Goal: Task Accomplishment & Management: Complete application form

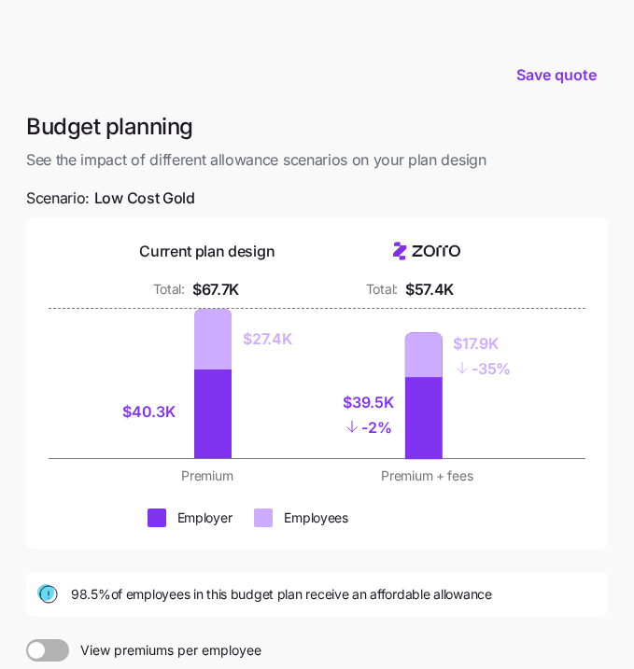
click at [595, 160] on span "See the impact of different allowance scenarios on your plan design" at bounding box center [316, 159] width 581 height 23
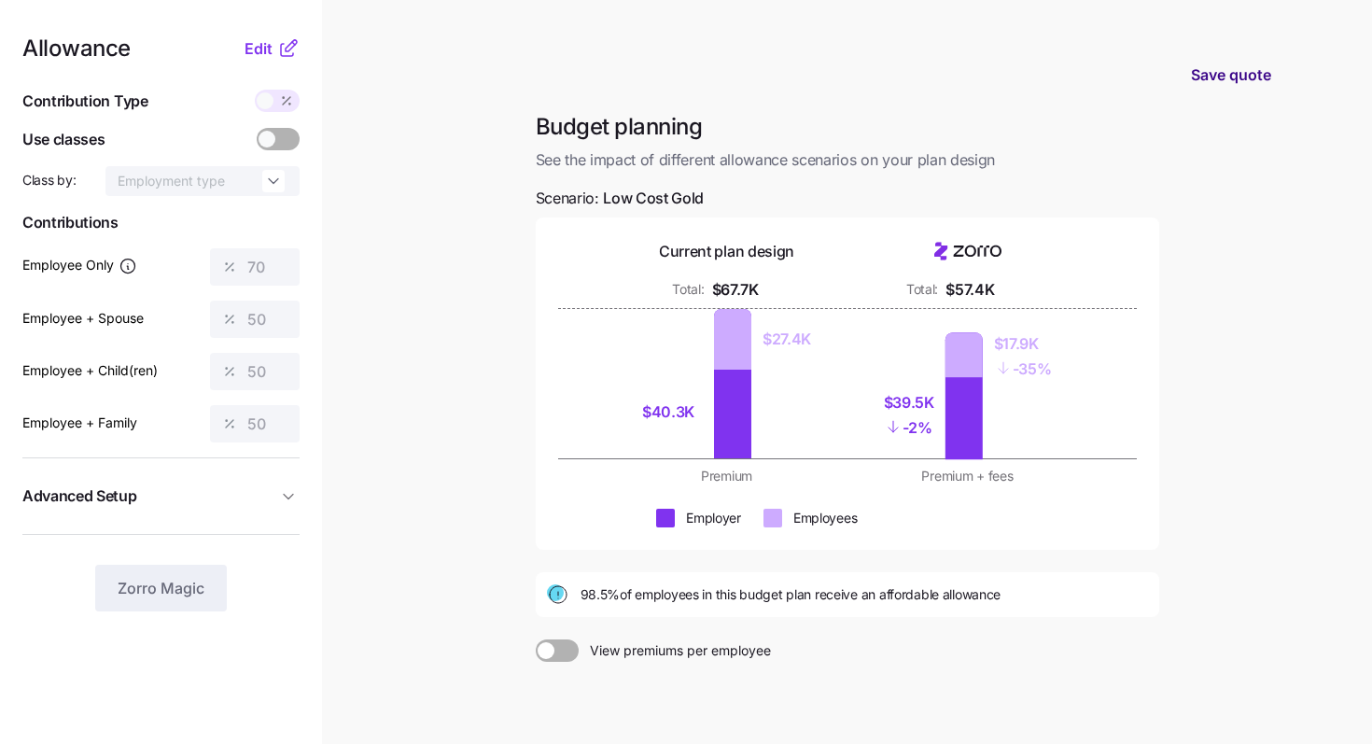
click at [633, 68] on span "Save quote" at bounding box center [1231, 74] width 80 height 22
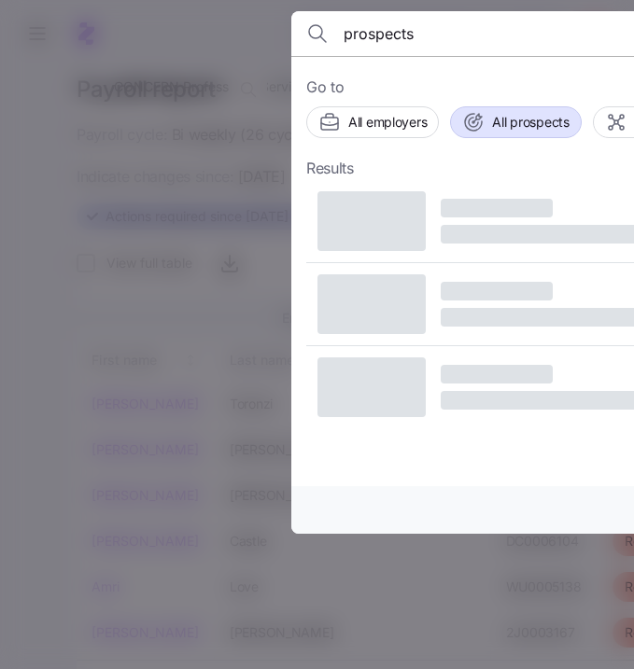
type input "prospects"
click at [518, 136] on button "All prospects" at bounding box center [515, 122] width 131 height 32
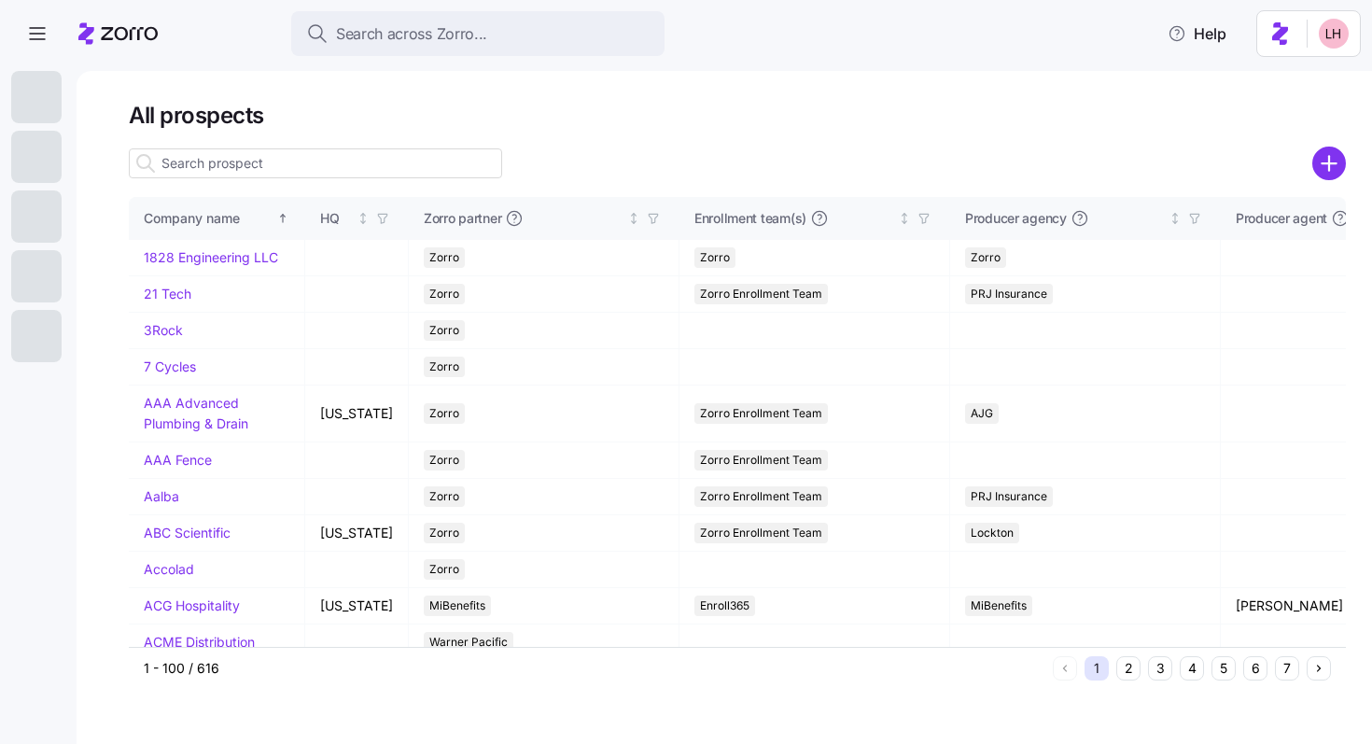
click at [633, 166] on icon "add icon" at bounding box center [1329, 164] width 0 height 14
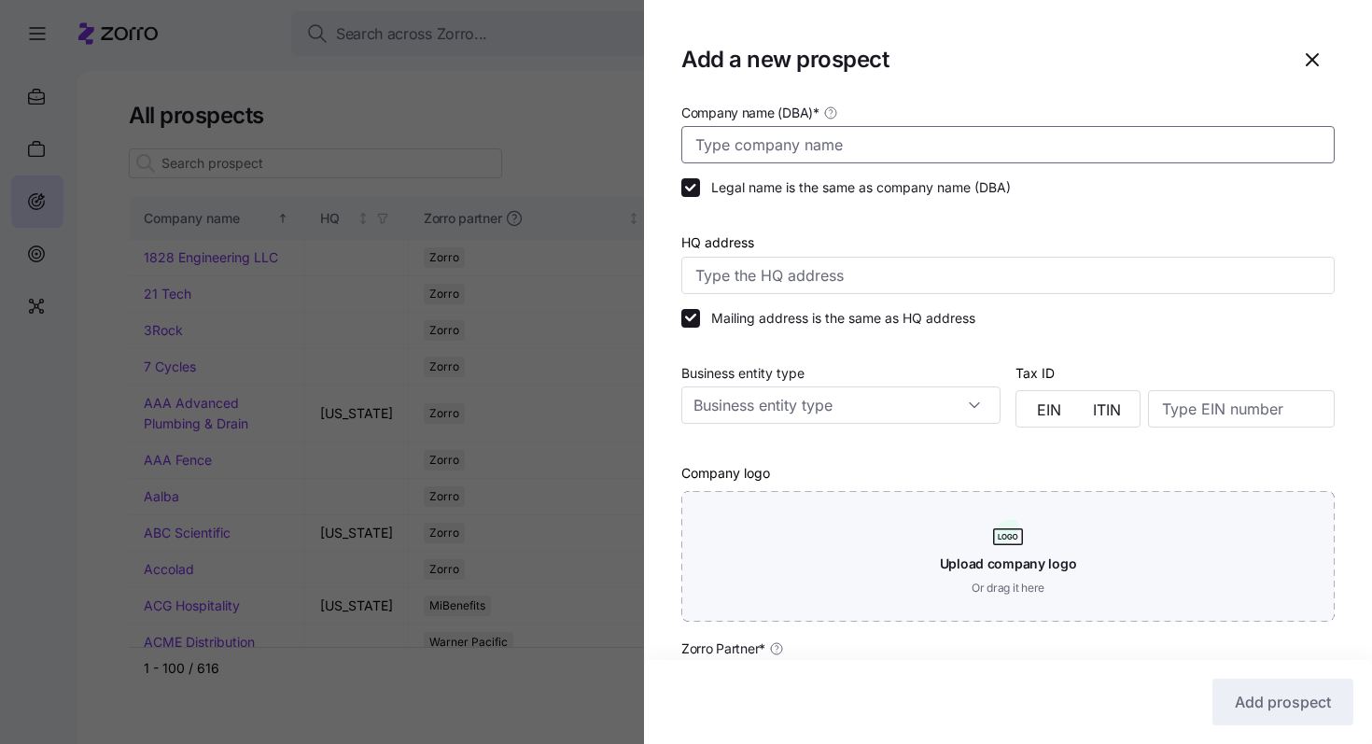
click at [633, 132] on input "Company name (DBA) *" at bounding box center [1007, 144] width 653 height 37
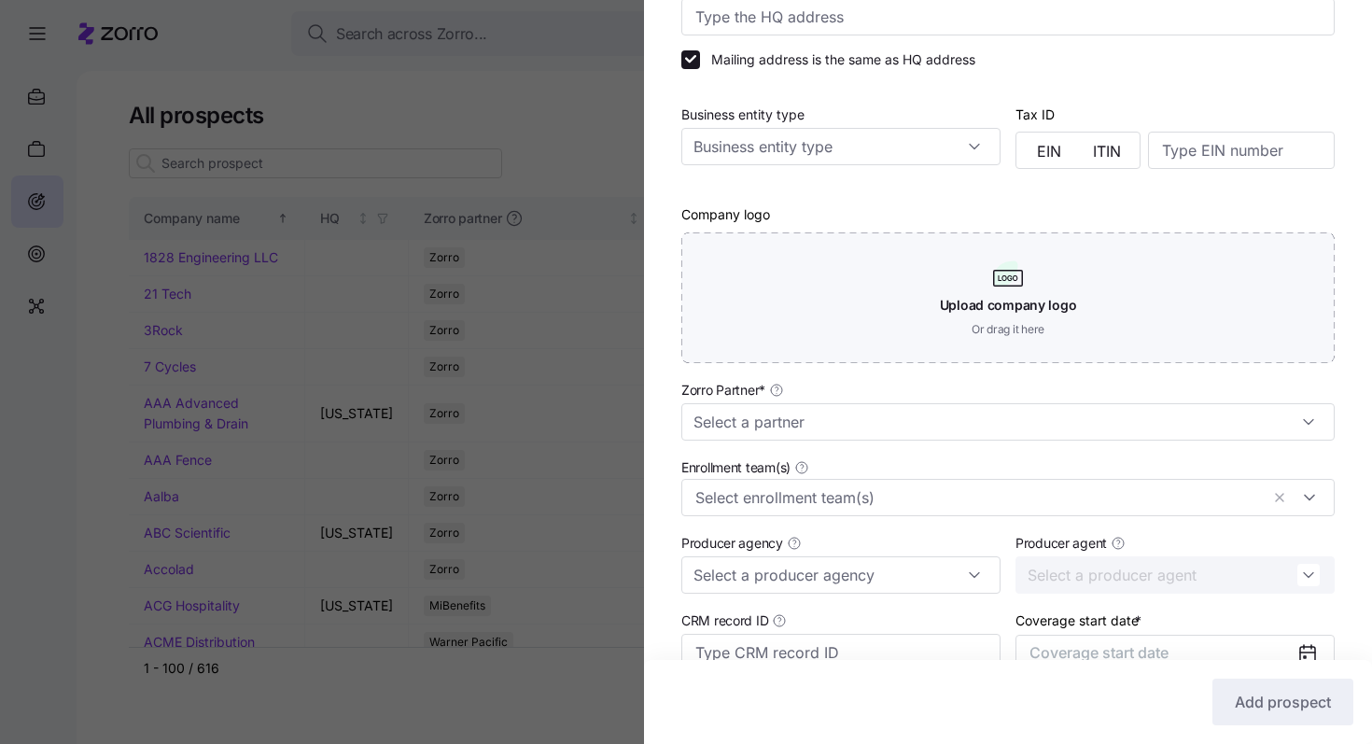
scroll to position [392, 0]
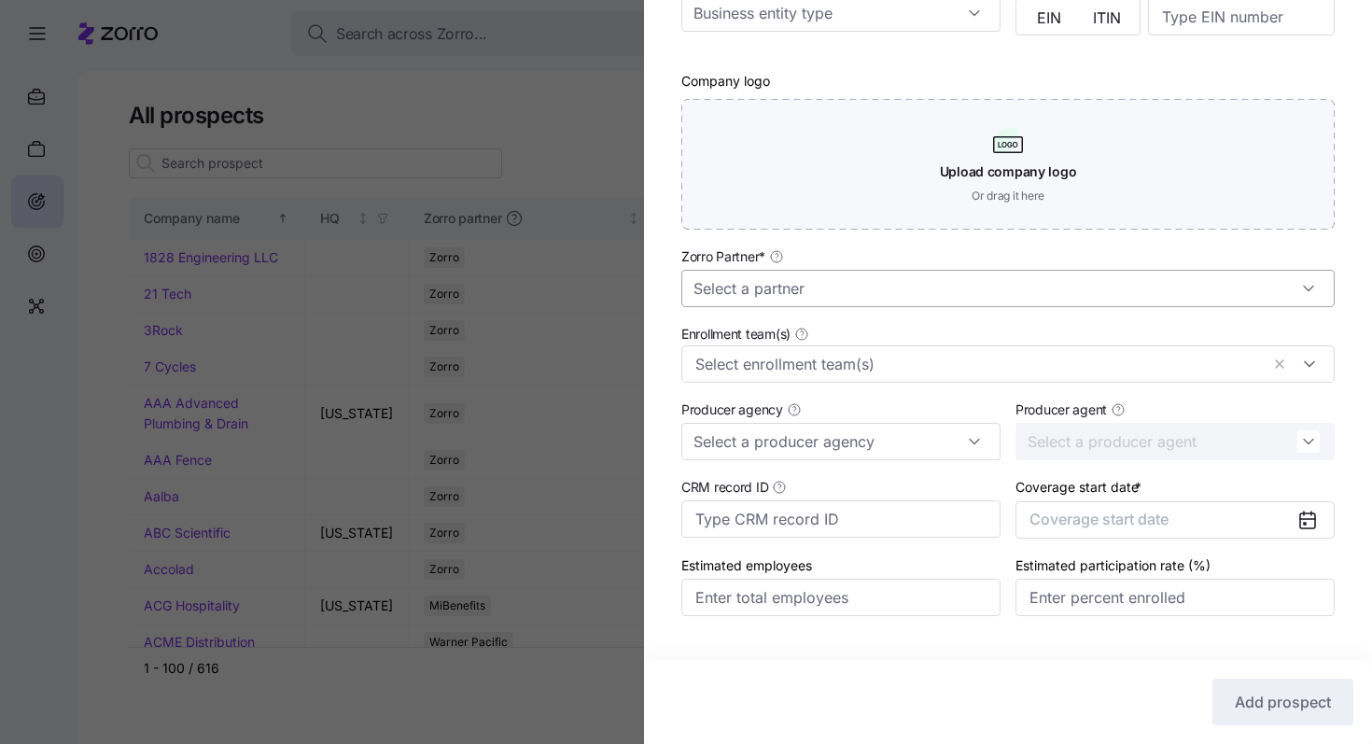
type input "Fit Factory"
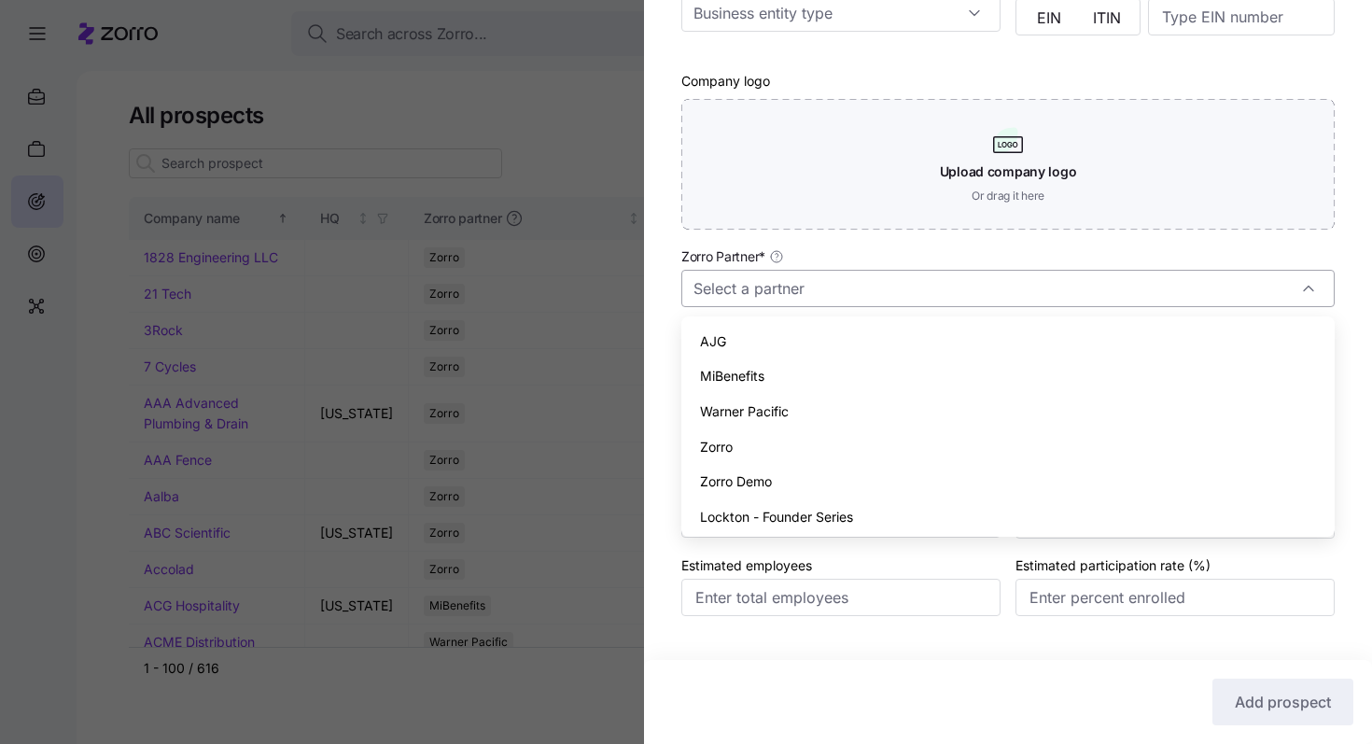
click at [633, 301] on input "Zorro Partner *" at bounding box center [1007, 288] width 653 height 37
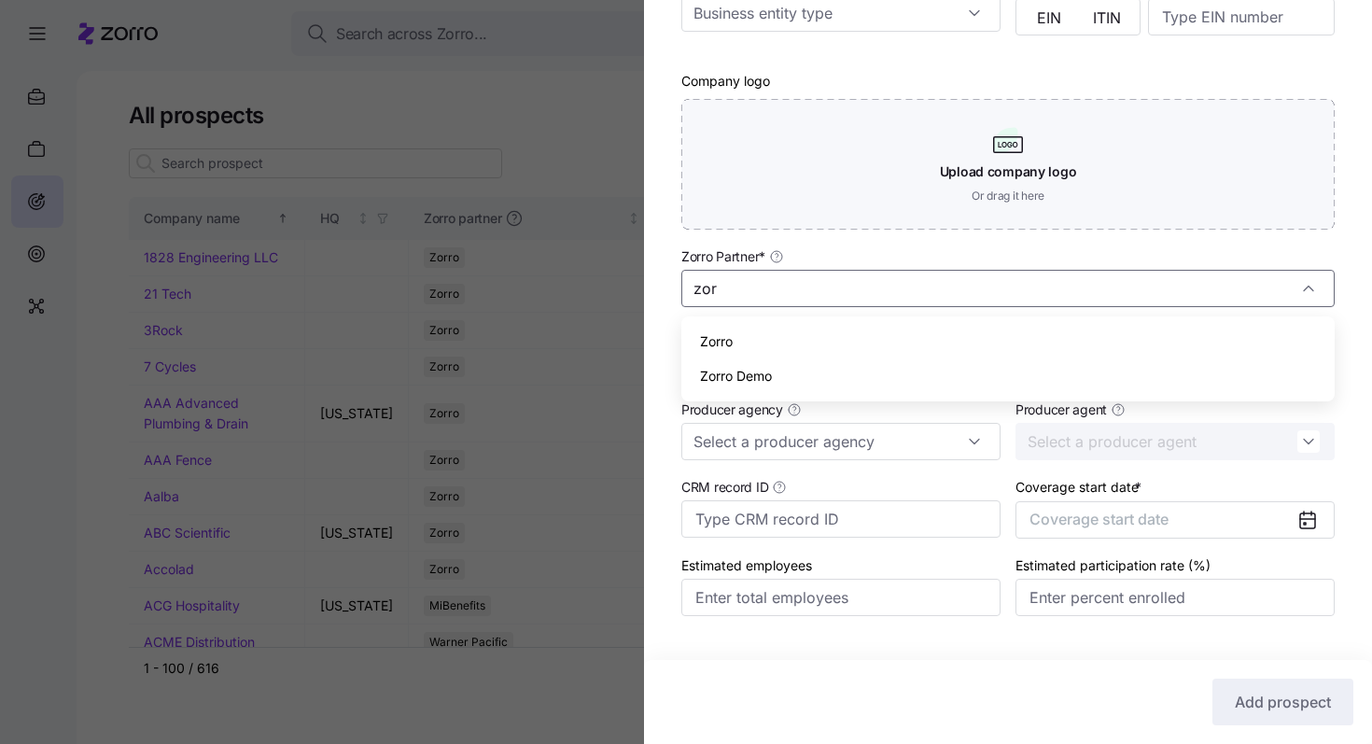
click at [633, 339] on div "Zorro" at bounding box center [1008, 341] width 638 height 35
type input "Zorro"
click at [633, 510] on button "Coverage start date" at bounding box center [1174, 519] width 319 height 37
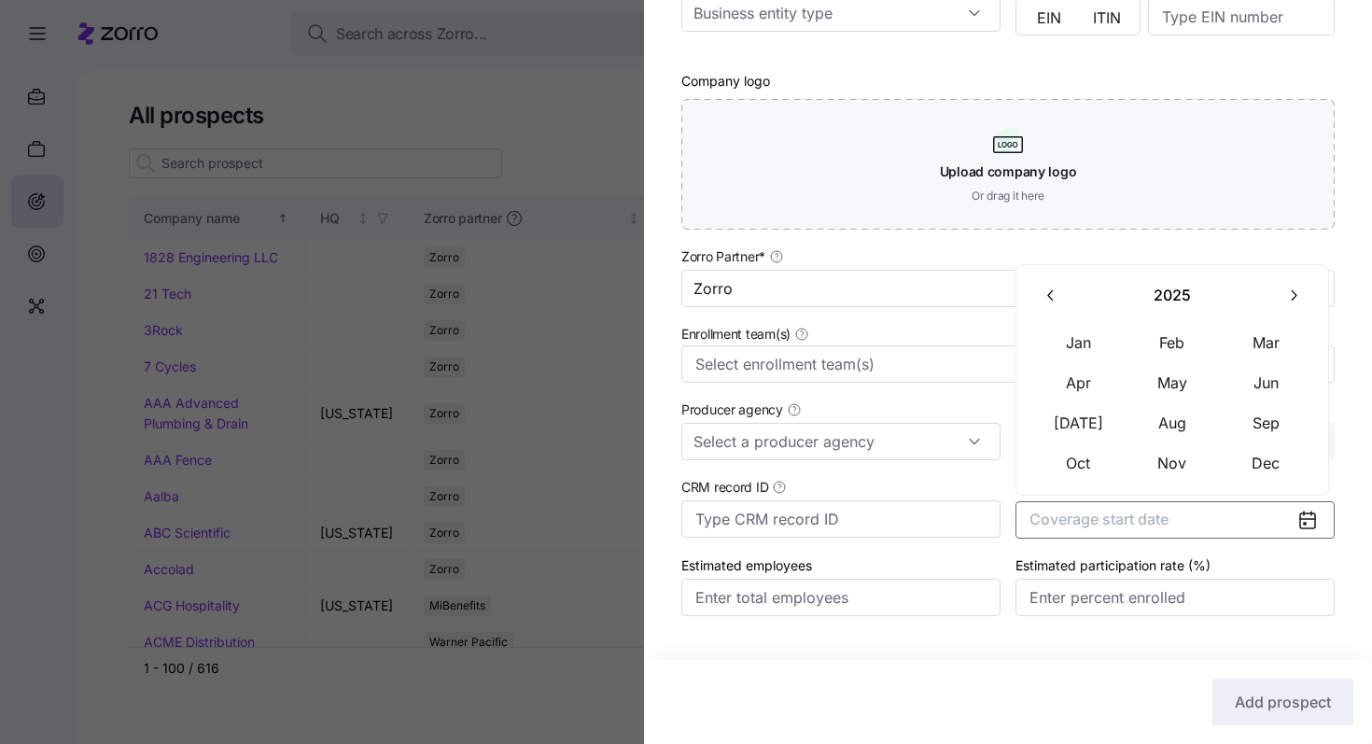
click at [633, 309] on button "button" at bounding box center [1293, 295] width 39 height 39
click at [633, 340] on button "Jan" at bounding box center [1078, 342] width 93 height 39
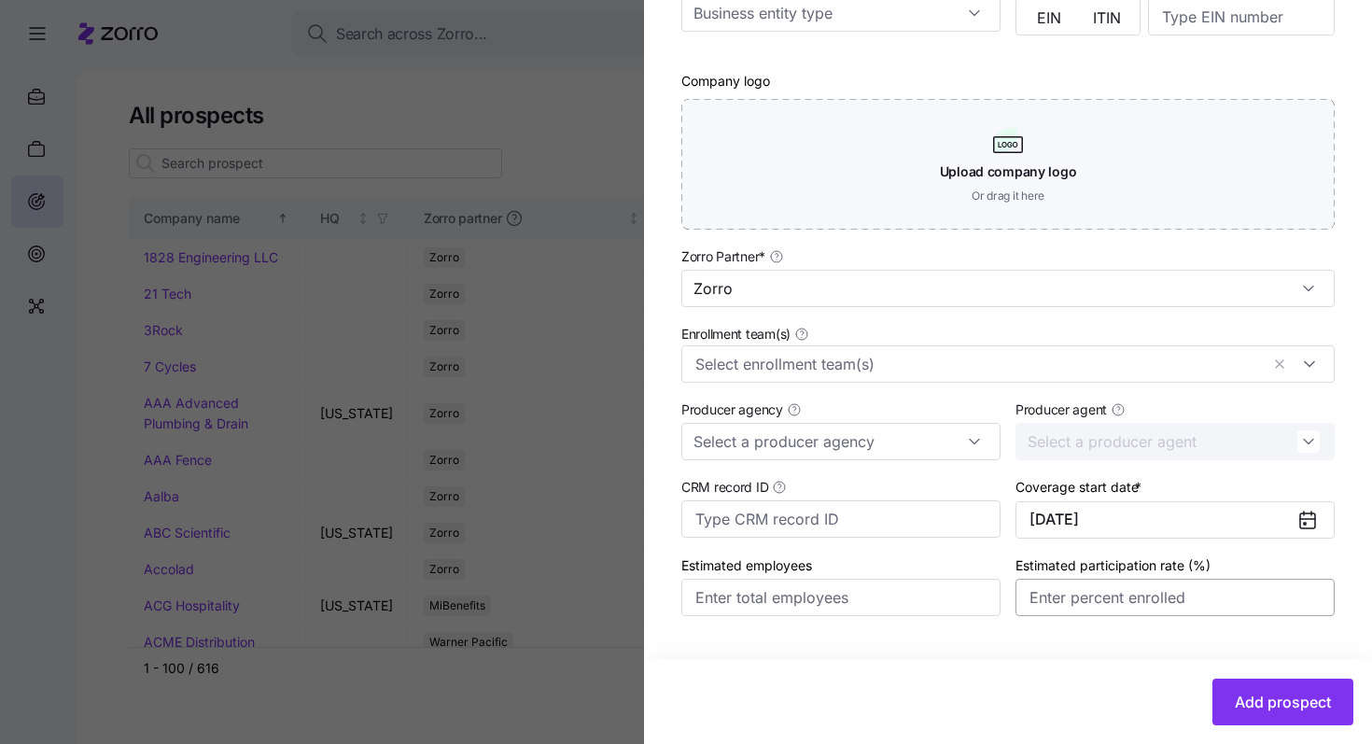
scroll to position [433, 0]
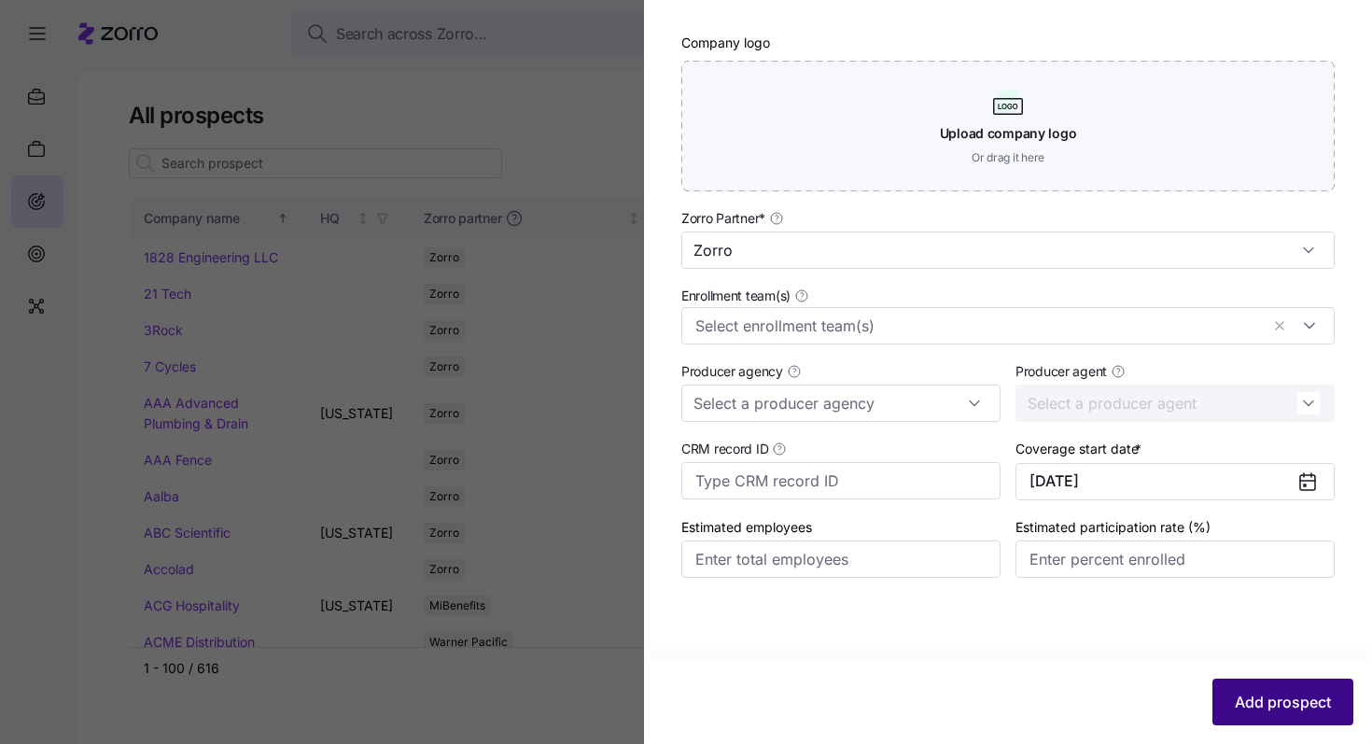
click at [633, 668] on span "Add prospect" at bounding box center [1283, 702] width 96 height 22
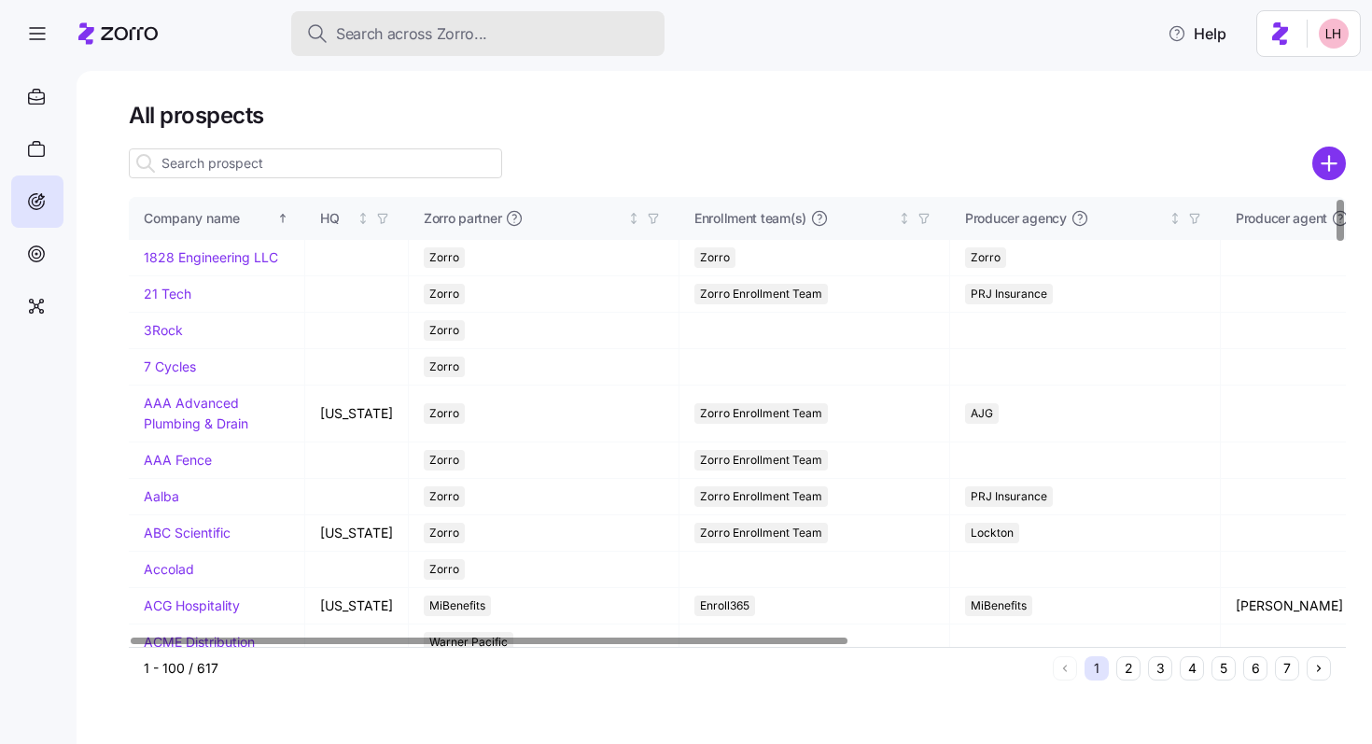
click at [477, 37] on span "Search across Zorro..." at bounding box center [411, 33] width 151 height 23
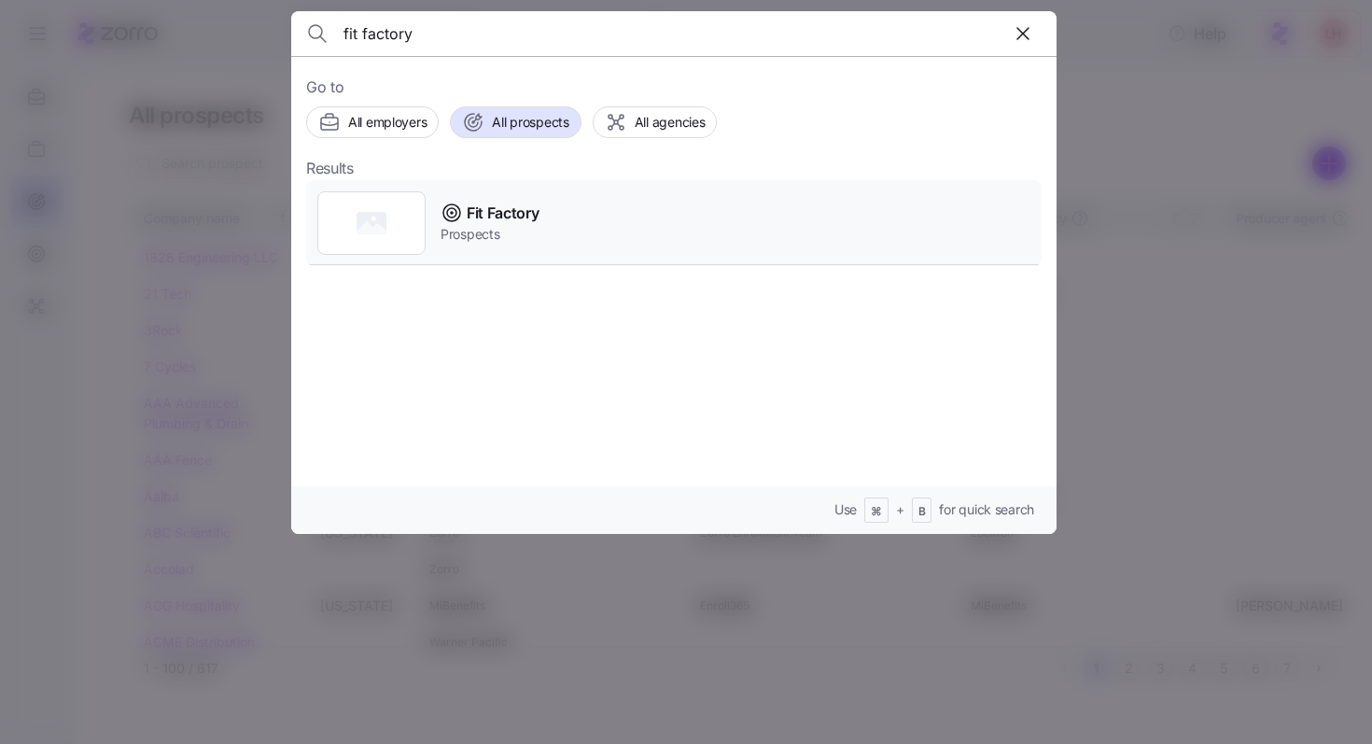
type input "fit factory"
click at [488, 236] on span "Prospects" at bounding box center [490, 234] width 98 height 19
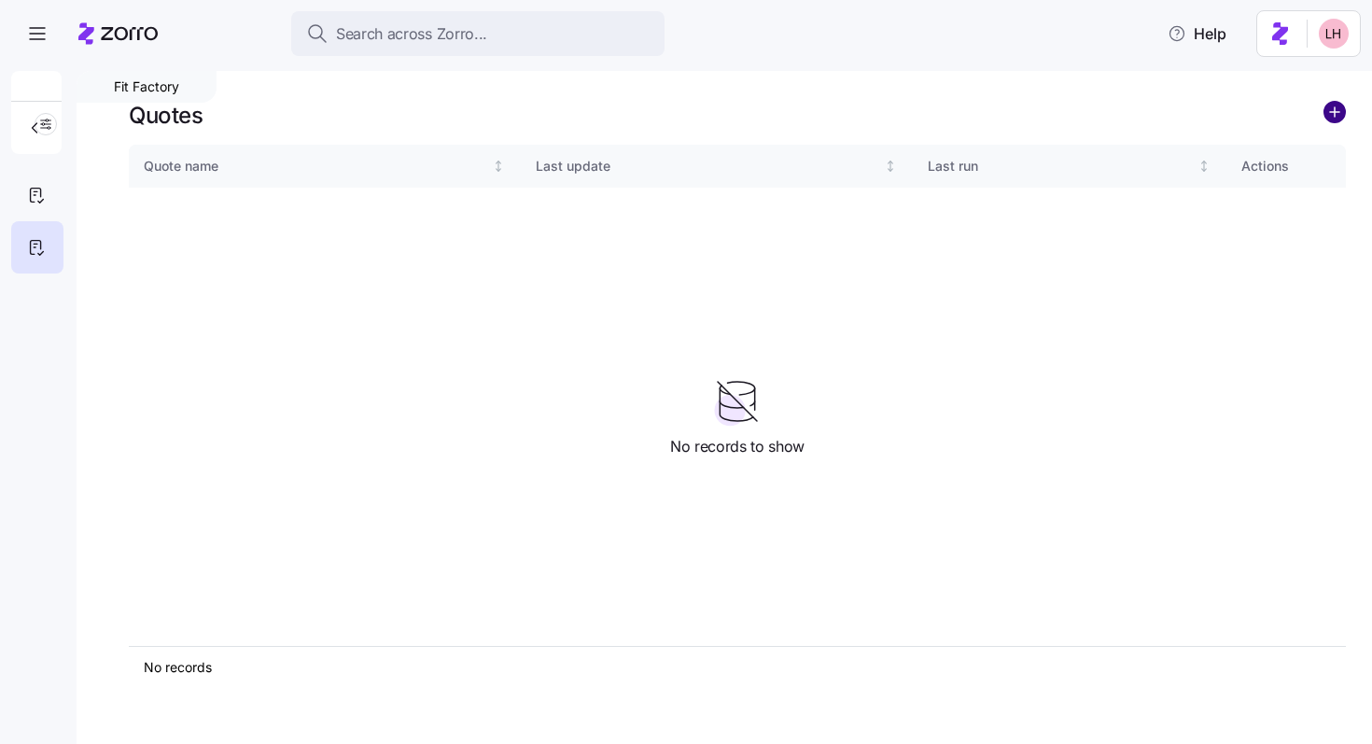
click at [633, 113] on circle "add icon" at bounding box center [1334, 112] width 21 height 21
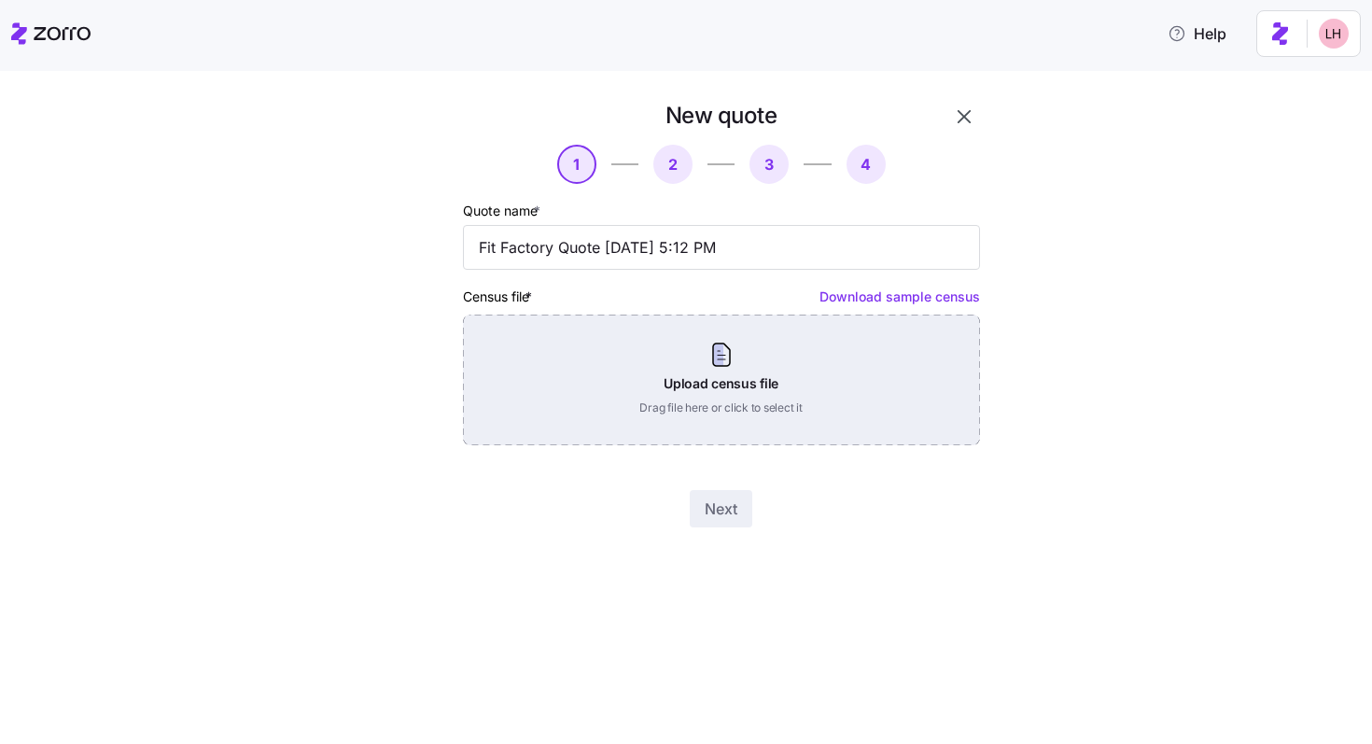
click at [633, 350] on div "Upload census file Drag file here or click to select it" at bounding box center [721, 380] width 517 height 131
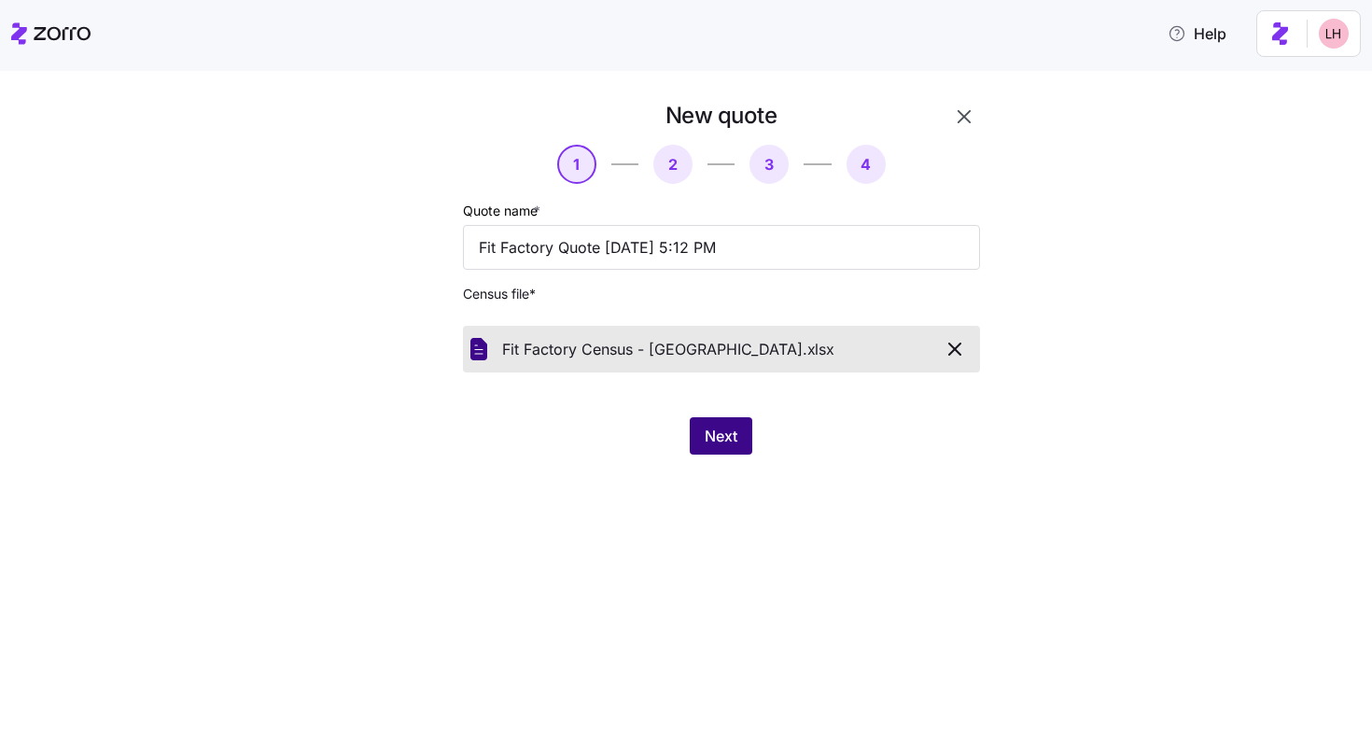
click at [633, 445] on span "Next" at bounding box center [721, 436] width 33 height 22
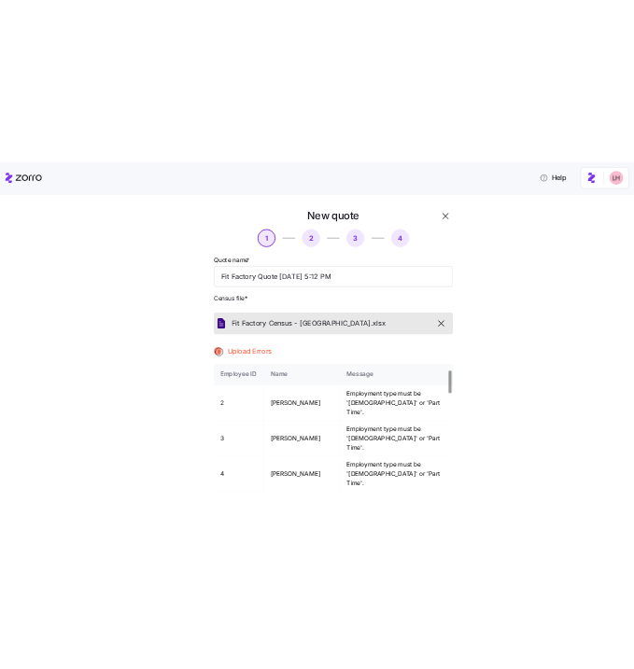
scroll to position [75, 0]
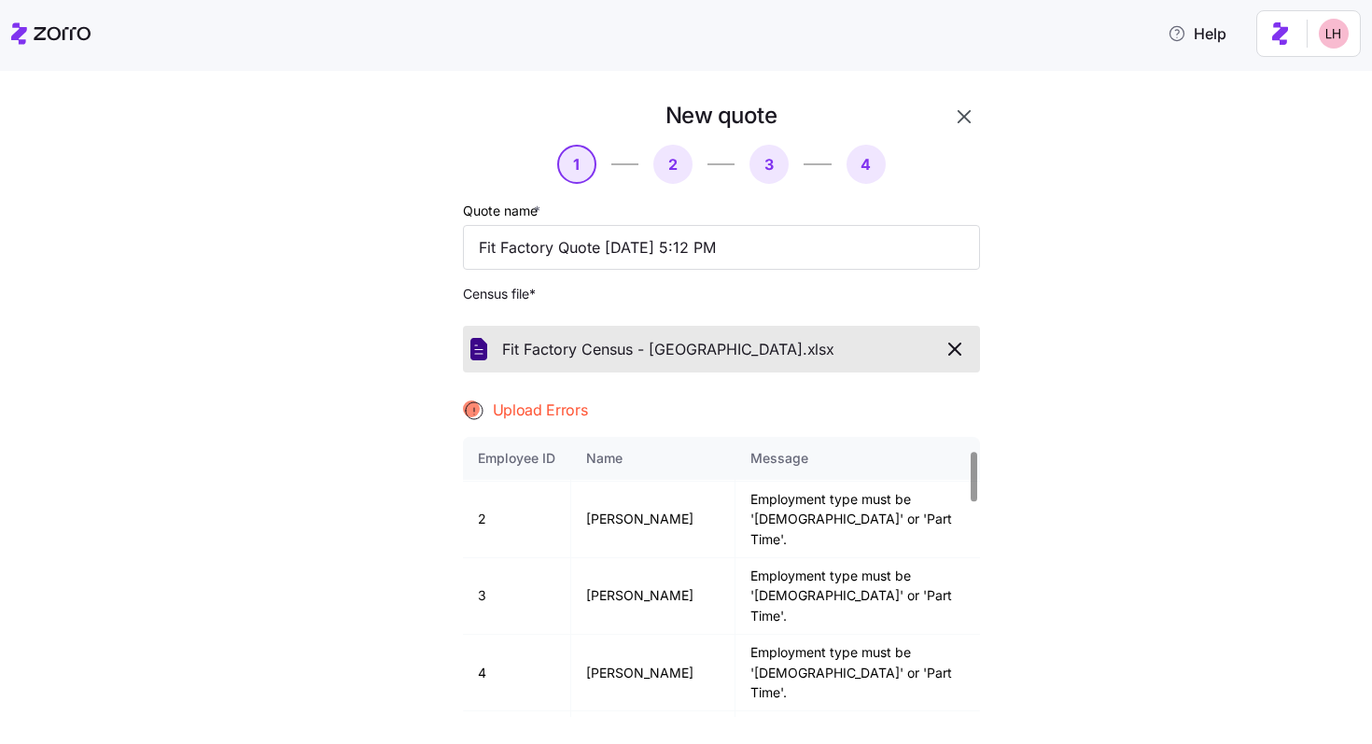
click at [633, 343] on icon "button" at bounding box center [955, 349] width 22 height 22
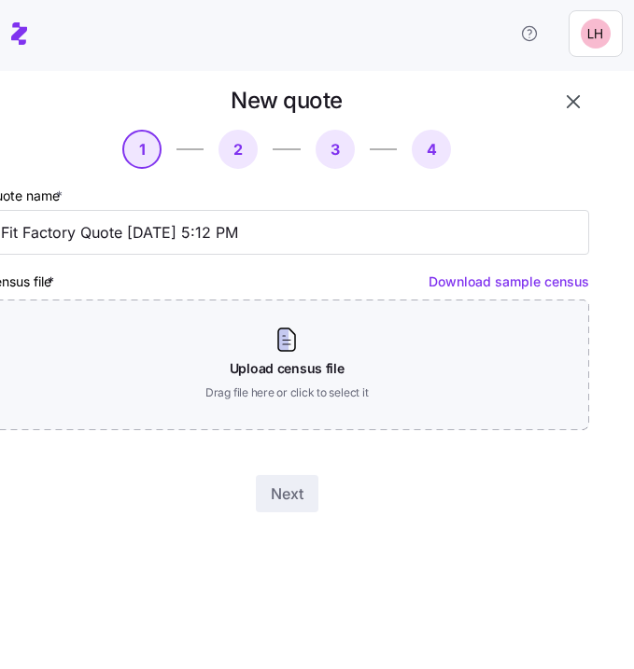
click at [609, 192] on div "New quote 1 2 3 4 Quote name * Fit Factory Quote 09/05/2025 5:12 PM Census file…" at bounding box center [317, 303] width 634 height 464
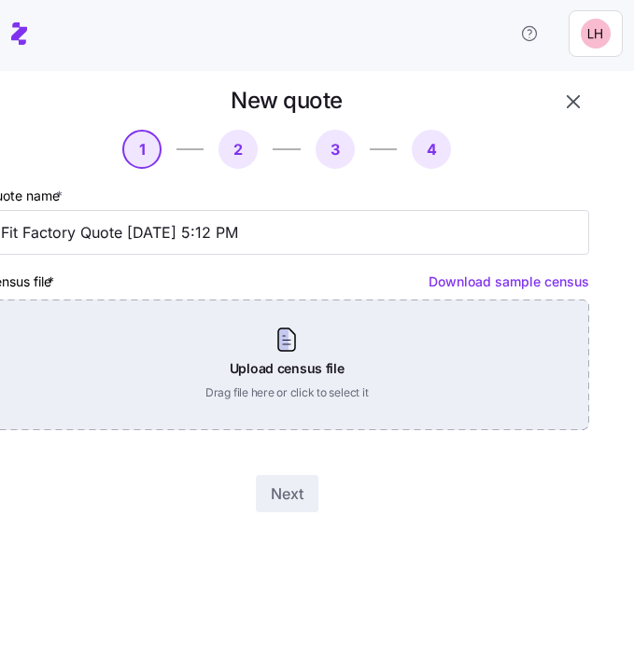
click at [337, 336] on div "Upload census file Drag file here or click to select it" at bounding box center [287, 365] width 604 height 131
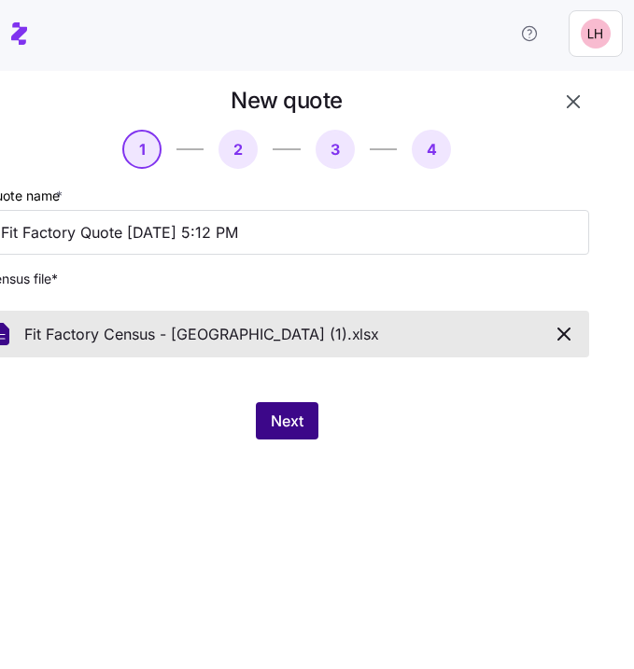
click at [313, 415] on button "Next" at bounding box center [287, 420] width 63 height 37
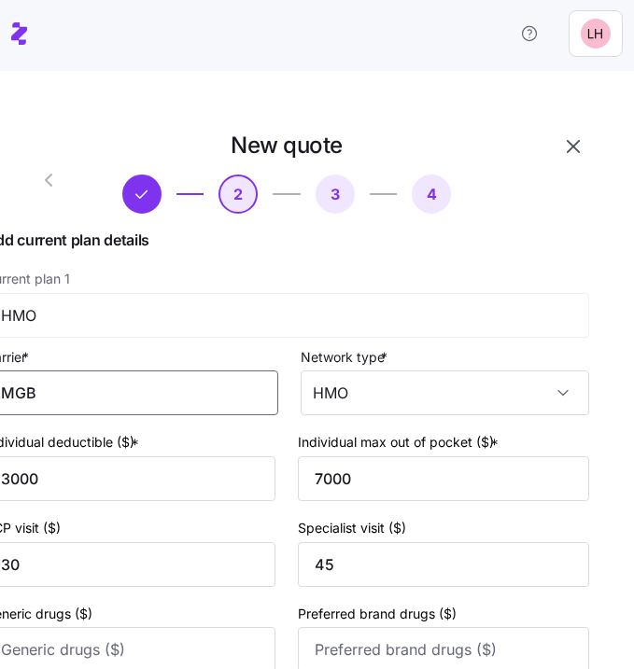
click at [114, 396] on input "MGB" at bounding box center [131, 393] width 293 height 45
drag, startPoint x: 107, startPoint y: 396, endPoint x: 35, endPoint y: 388, distance: 73.2
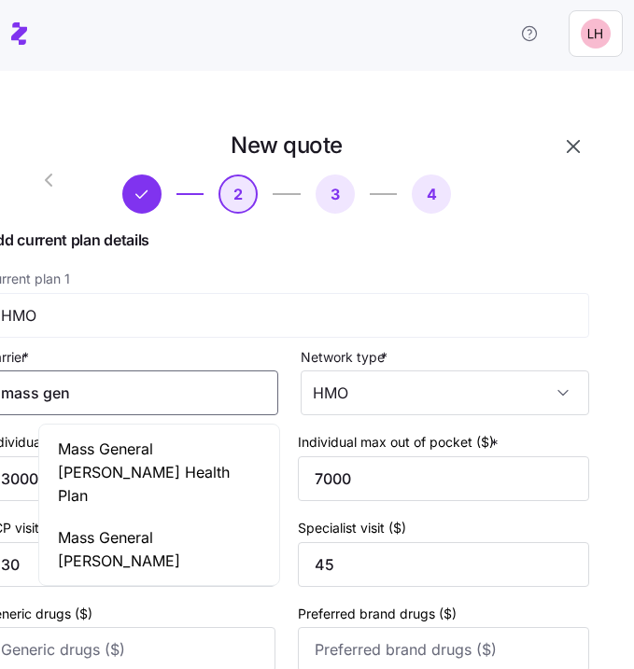
click at [132, 526] on span "Mass General Brigham" at bounding box center [159, 549] width 203 height 47
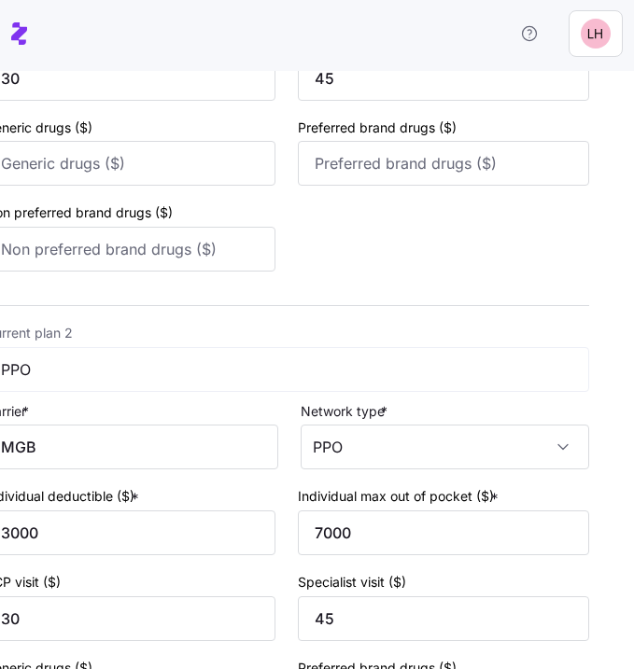
scroll to position [517, 0]
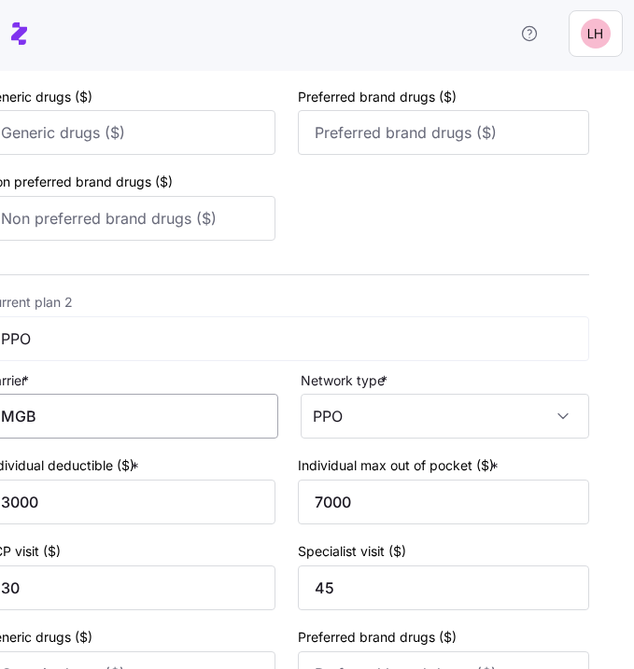
type input "Mass General Brigham"
click at [128, 413] on input "MGB" at bounding box center [131, 416] width 293 height 45
type input "M"
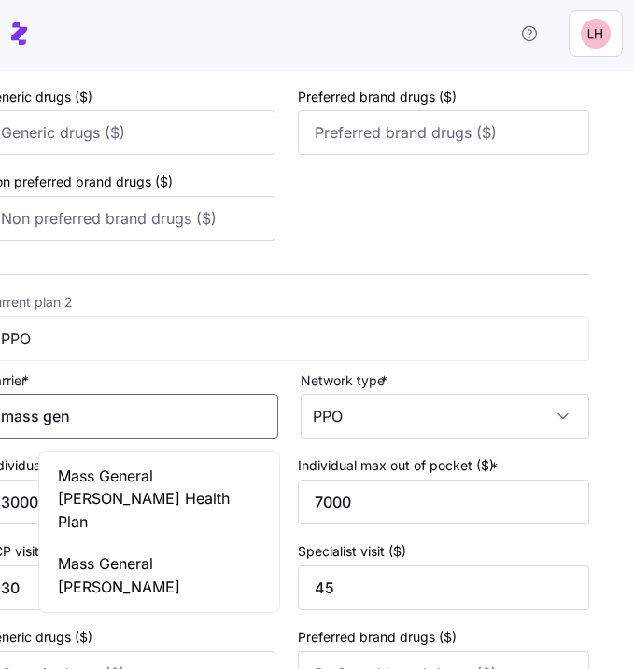
click at [139, 543] on div "Mass General Brigham" at bounding box center [159, 575] width 232 height 65
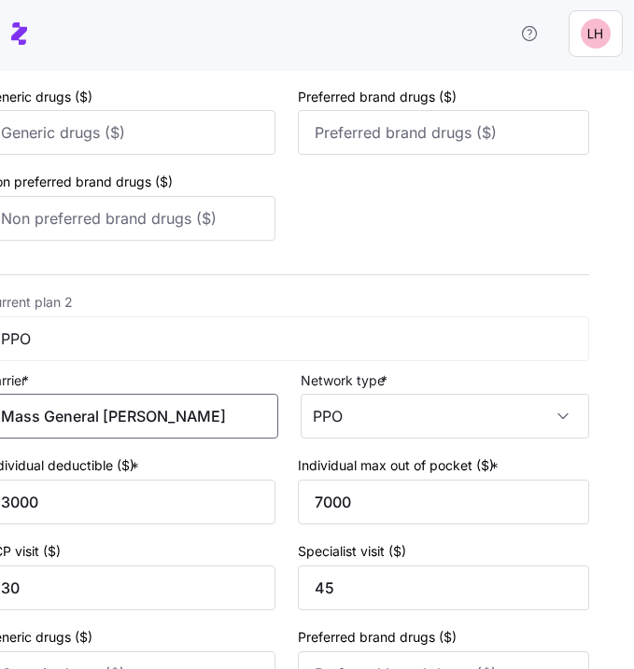
scroll to position [796, 0]
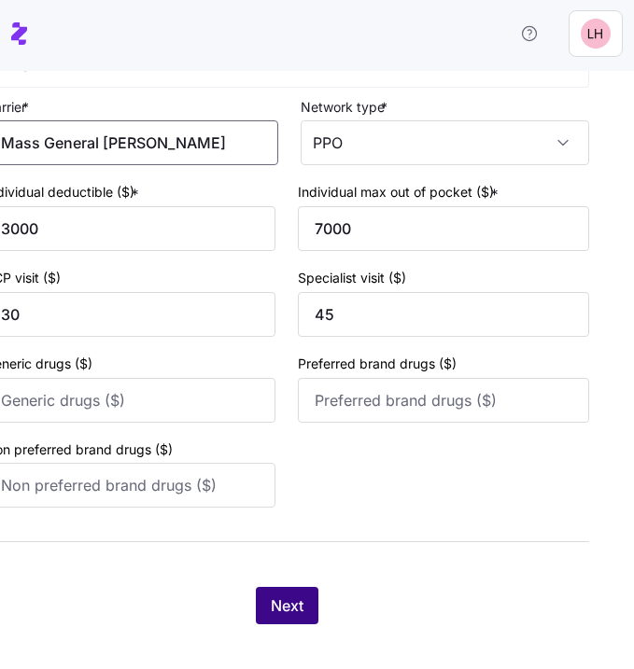
type input "Mass General Brigham"
click at [296, 613] on span "Next" at bounding box center [287, 606] width 33 height 22
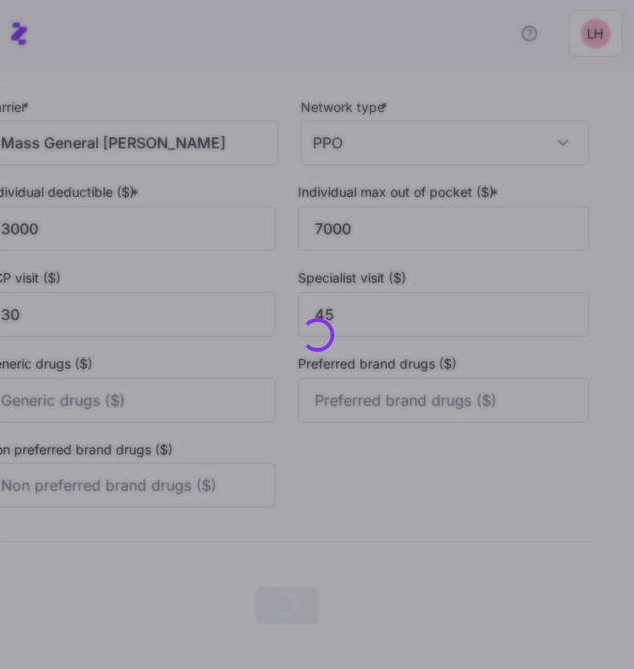
scroll to position [0, 0]
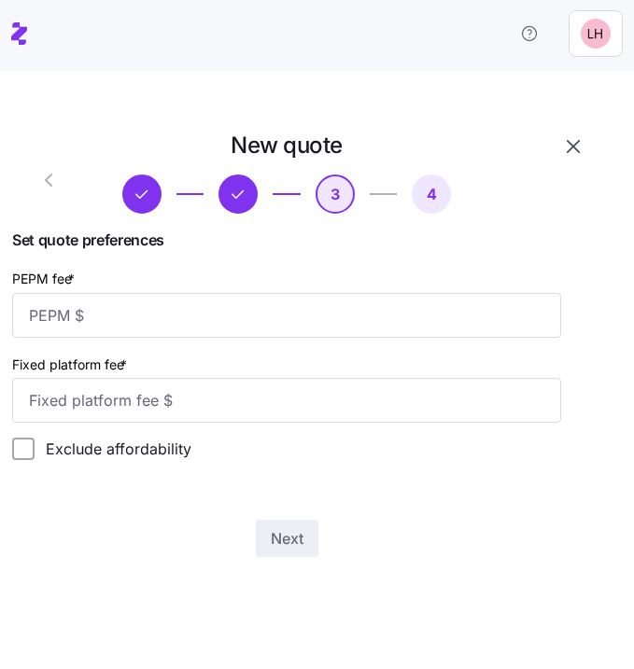
click at [342, 342] on div "PEPM fee *" at bounding box center [287, 302] width 565 height 86
click at [301, 319] on input "PEPM fee *" at bounding box center [287, 315] width 550 height 45
type input "50"
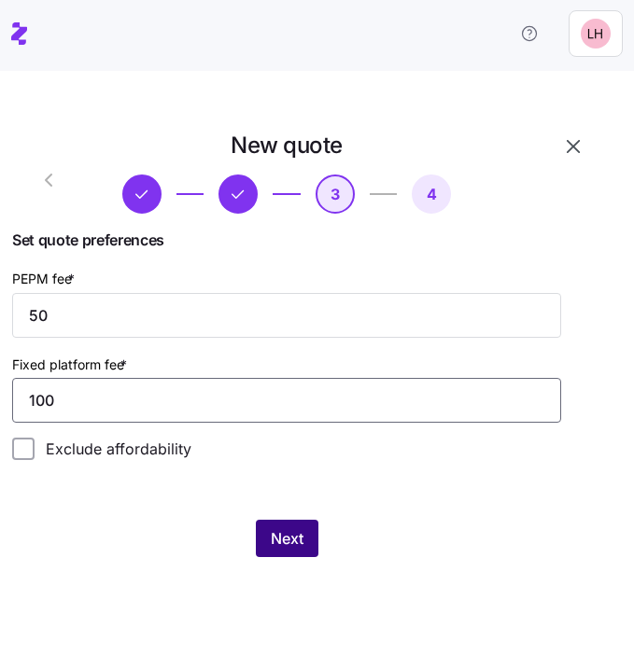
type input "100"
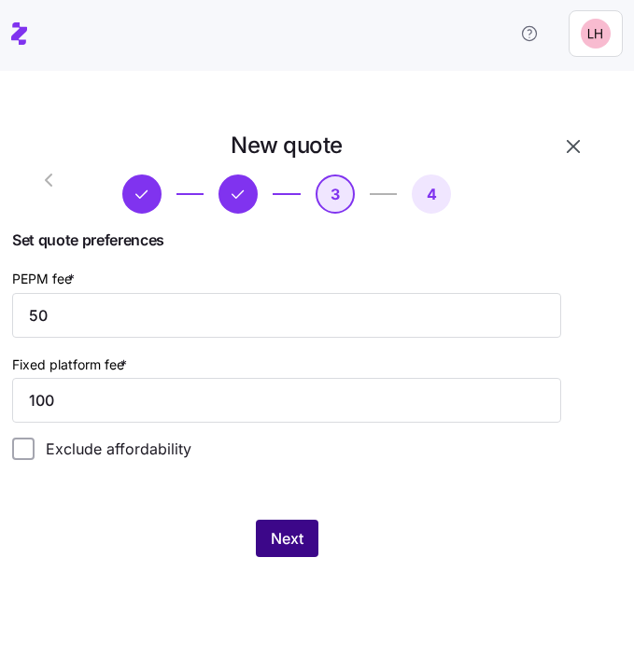
click at [302, 537] on span "Next" at bounding box center [287, 538] width 33 height 22
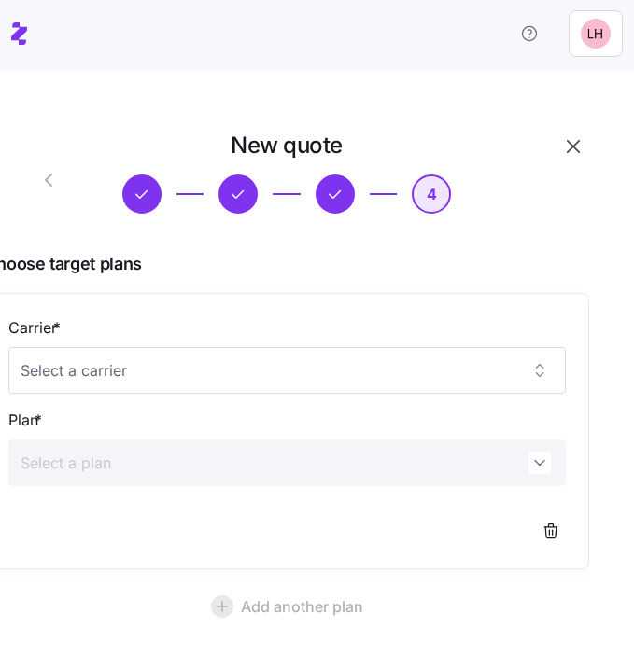
scroll to position [142, 0]
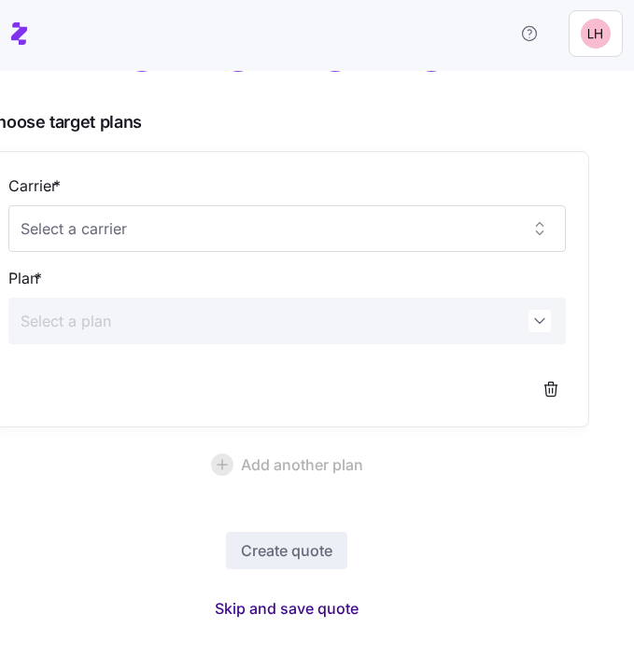
click at [279, 595] on button "Skip and save quote" at bounding box center [287, 609] width 174 height 34
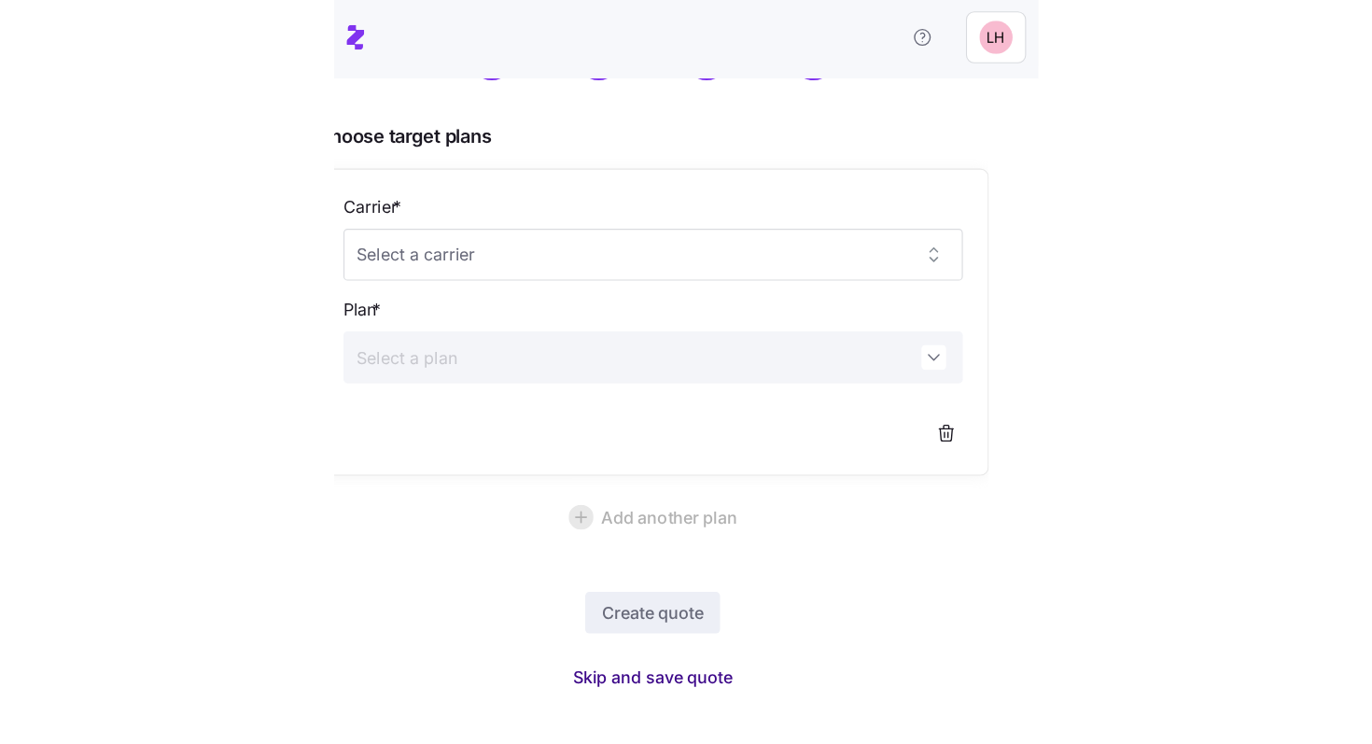
scroll to position [86, 0]
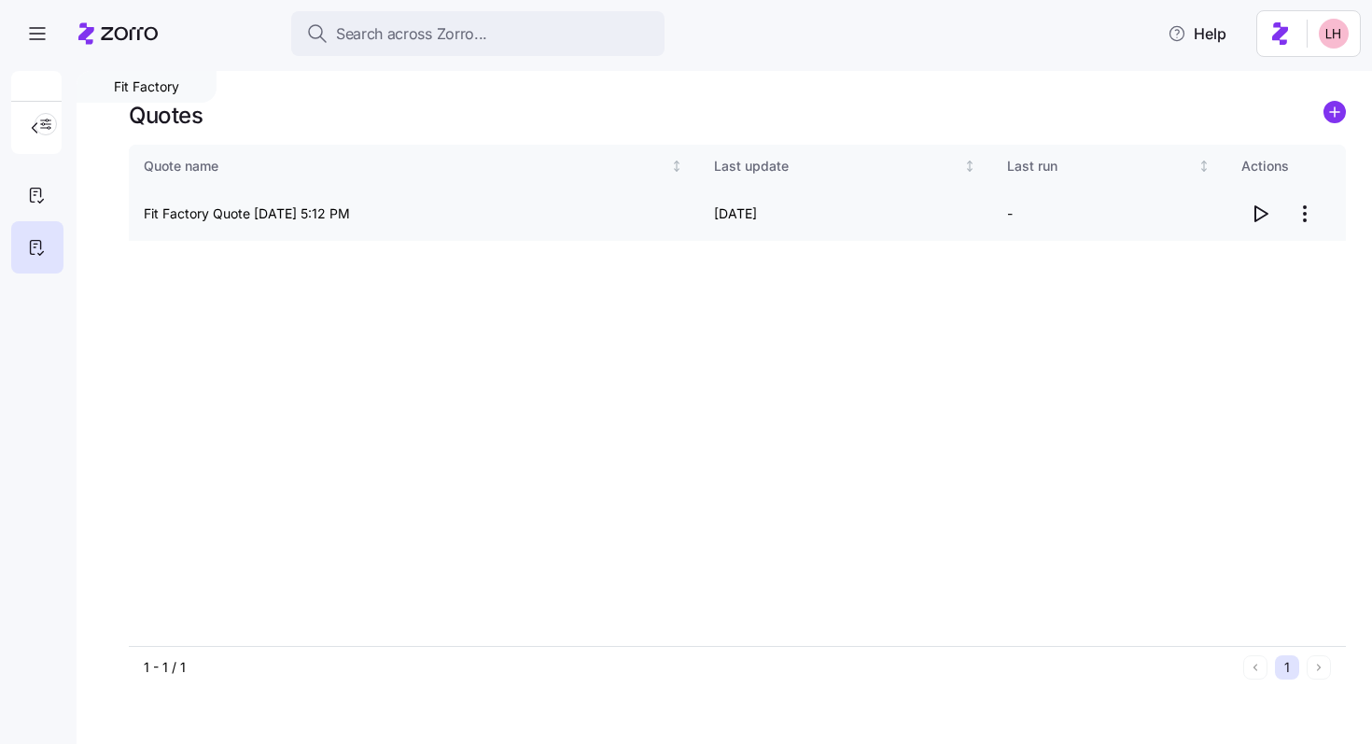
click at [633, 212] on icon "button" at bounding box center [1260, 214] width 22 height 22
click at [633, 213] on html "Search across Zorro... Help Fit Factory Quotes Quote name Last update Last run …" at bounding box center [686, 366] width 1372 height 733
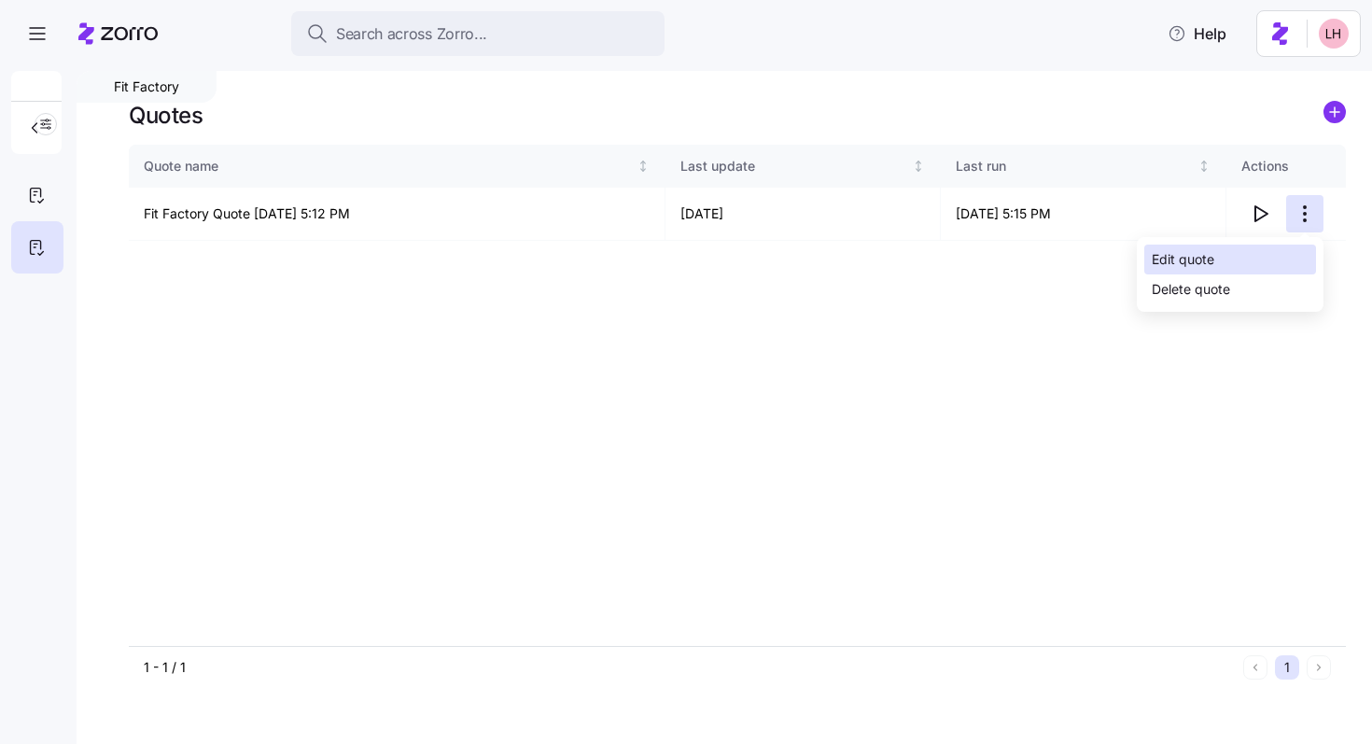
click at [633, 253] on div "Edit quote" at bounding box center [1230, 260] width 172 height 30
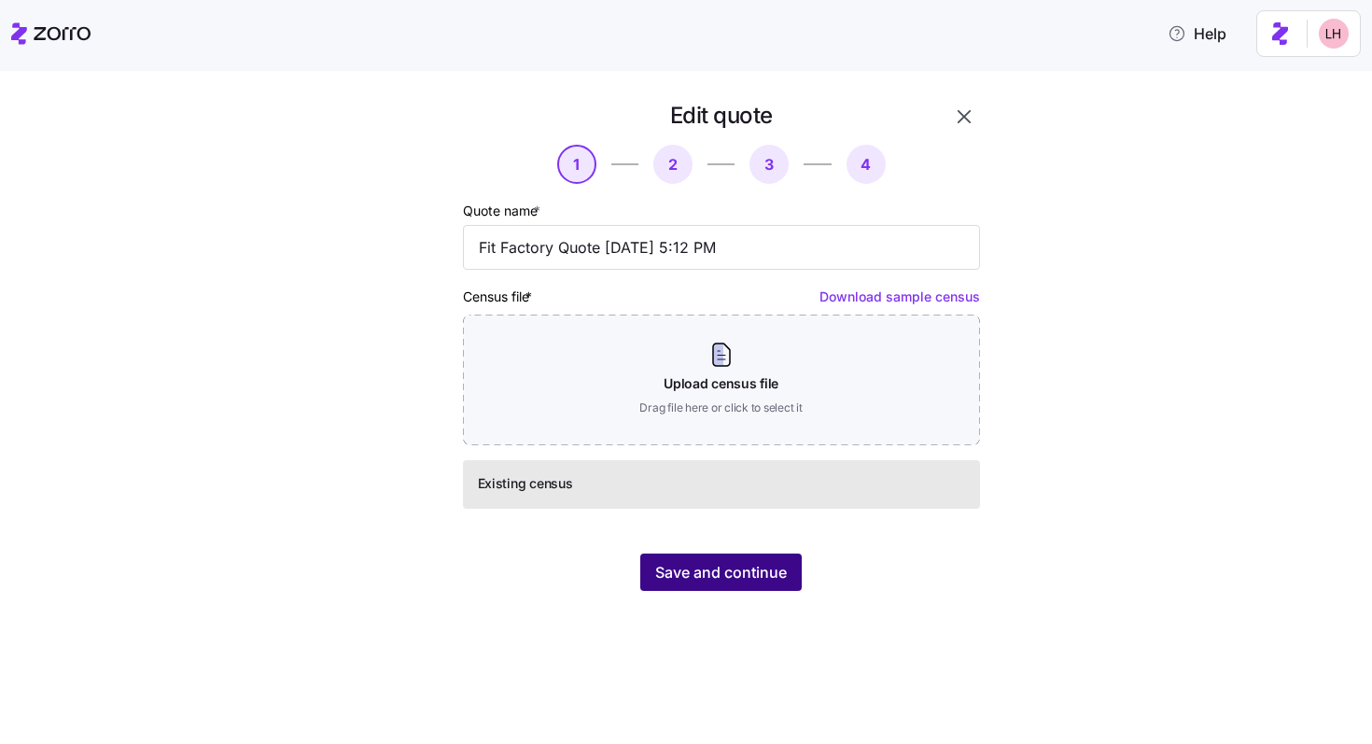
click at [633, 562] on span "Save and continue" at bounding box center [721, 572] width 132 height 22
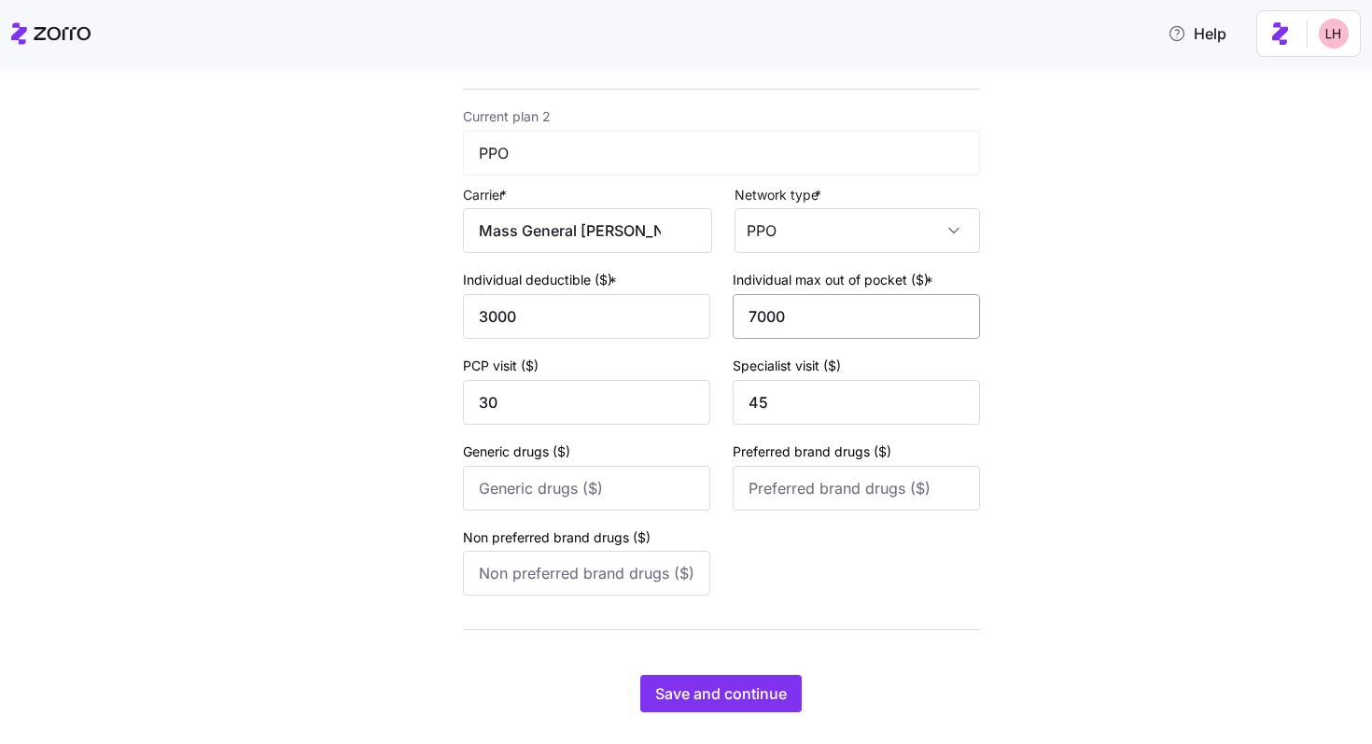
scroll to position [714, 0]
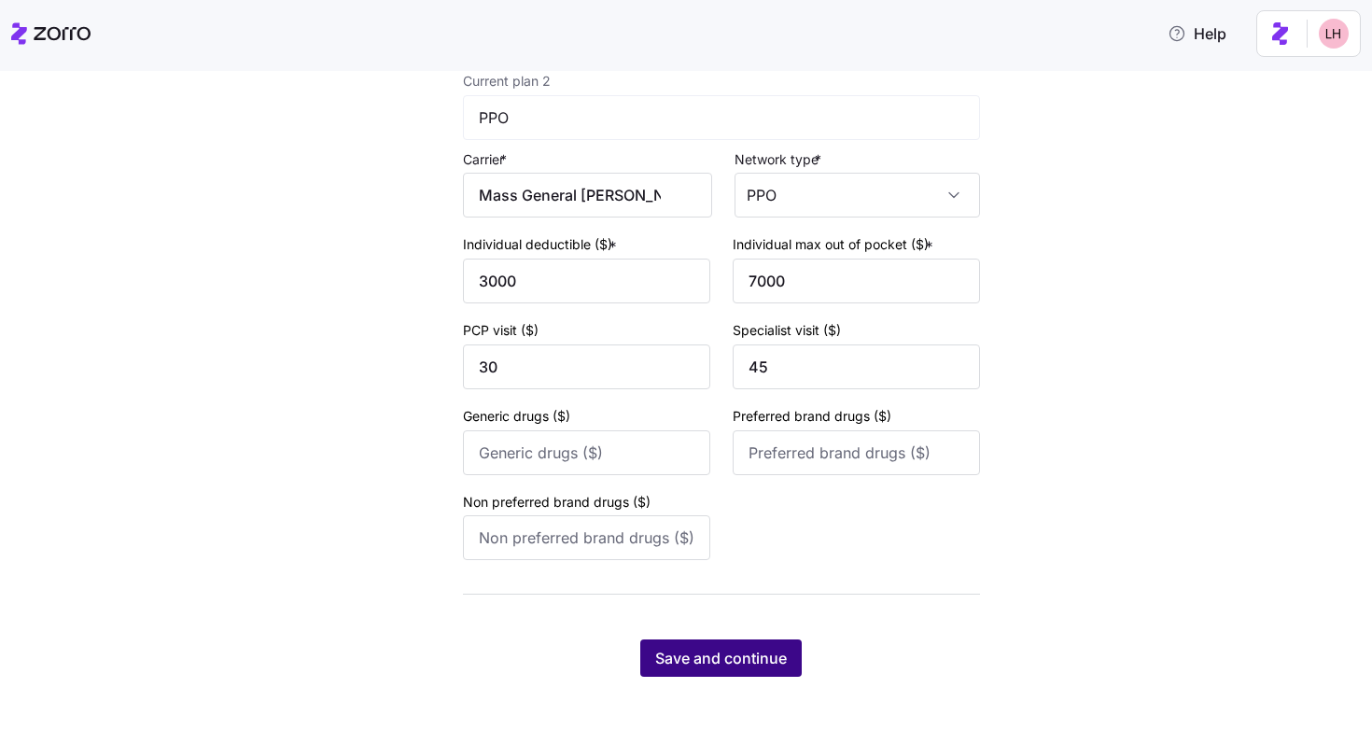
click at [633, 653] on span "Save and continue" at bounding box center [721, 658] width 132 height 22
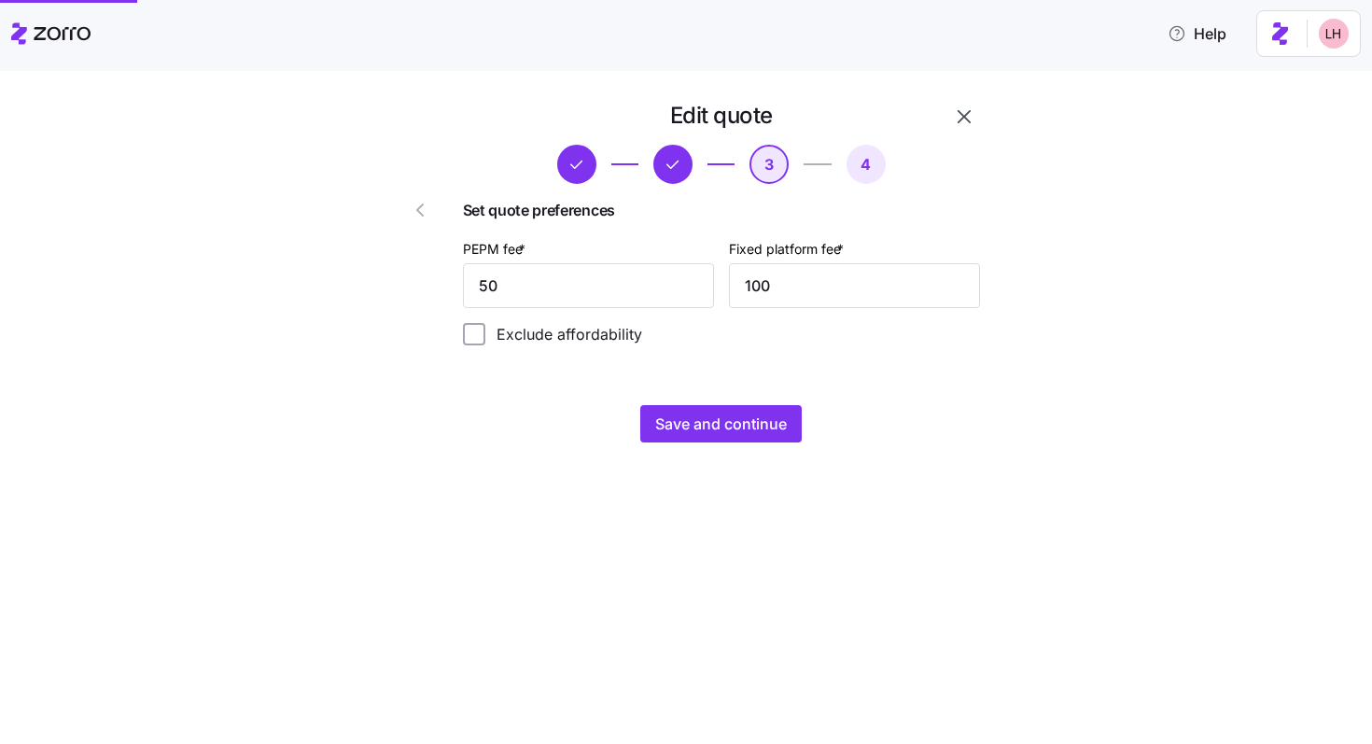
scroll to position [0, 0]
drag, startPoint x: 555, startPoint y: 289, endPoint x: 504, endPoint y: 284, distance: 51.6
click at [504, 284] on div "Set quote preferences PEPM fee * 50 Fixed platform fee * 100 Exclude affordabil…" at bounding box center [721, 271] width 517 height 175
type input "110"
click at [633, 436] on button "Save and continue" at bounding box center [720, 423] width 161 height 37
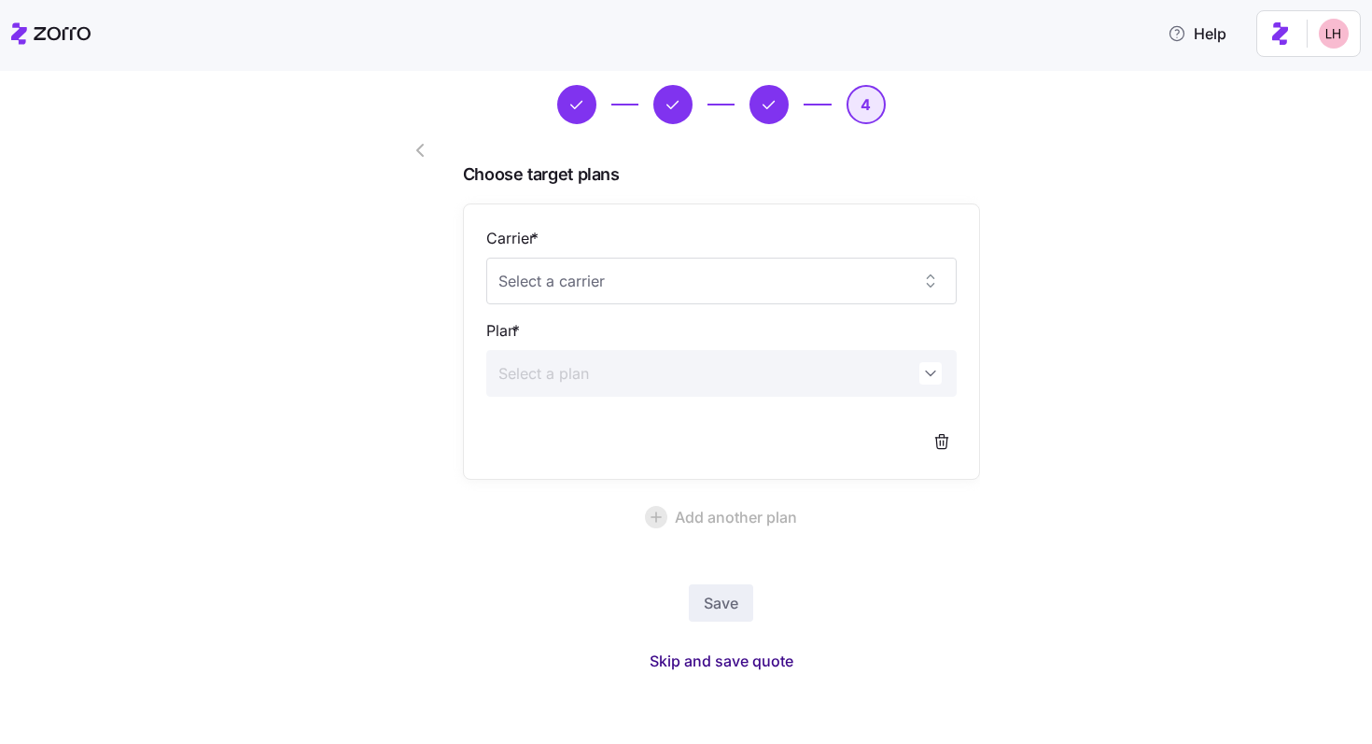
click at [633, 664] on span "Skip and save quote" at bounding box center [722, 661] width 144 height 22
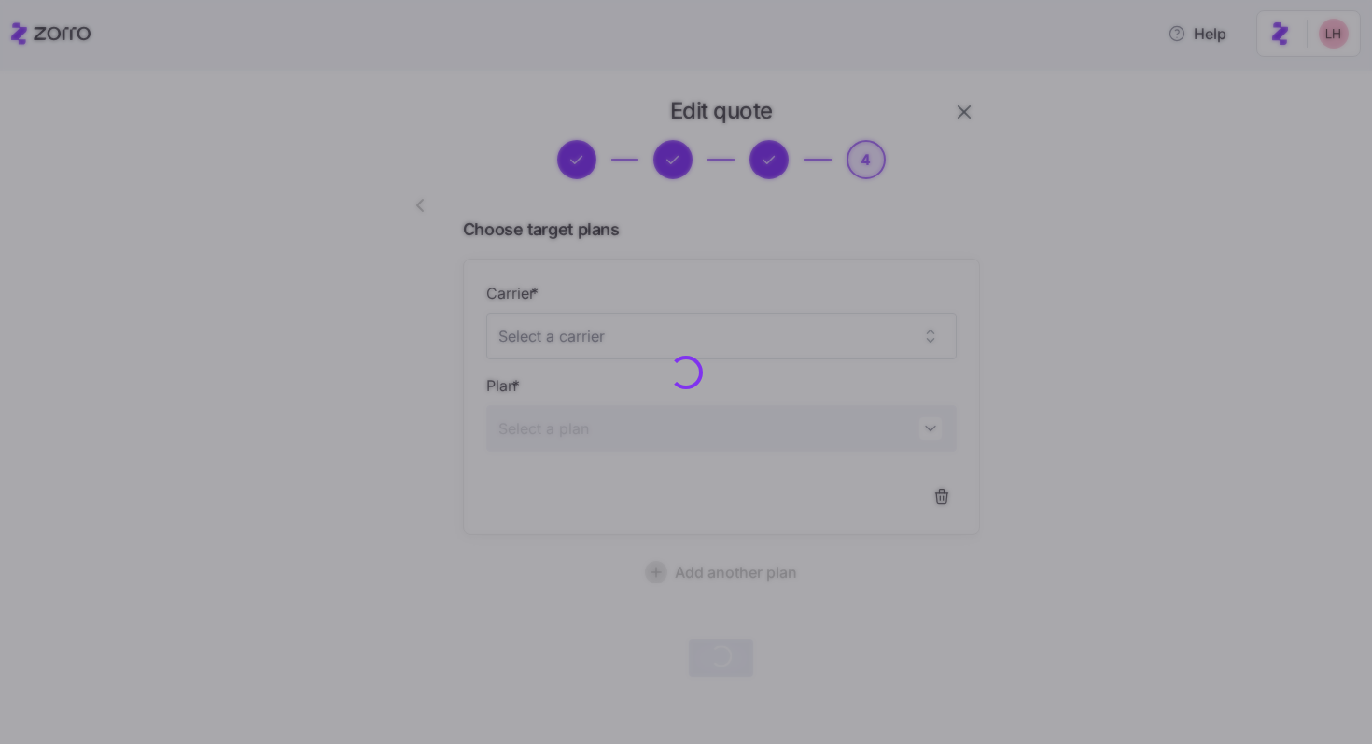
scroll to position [4, 0]
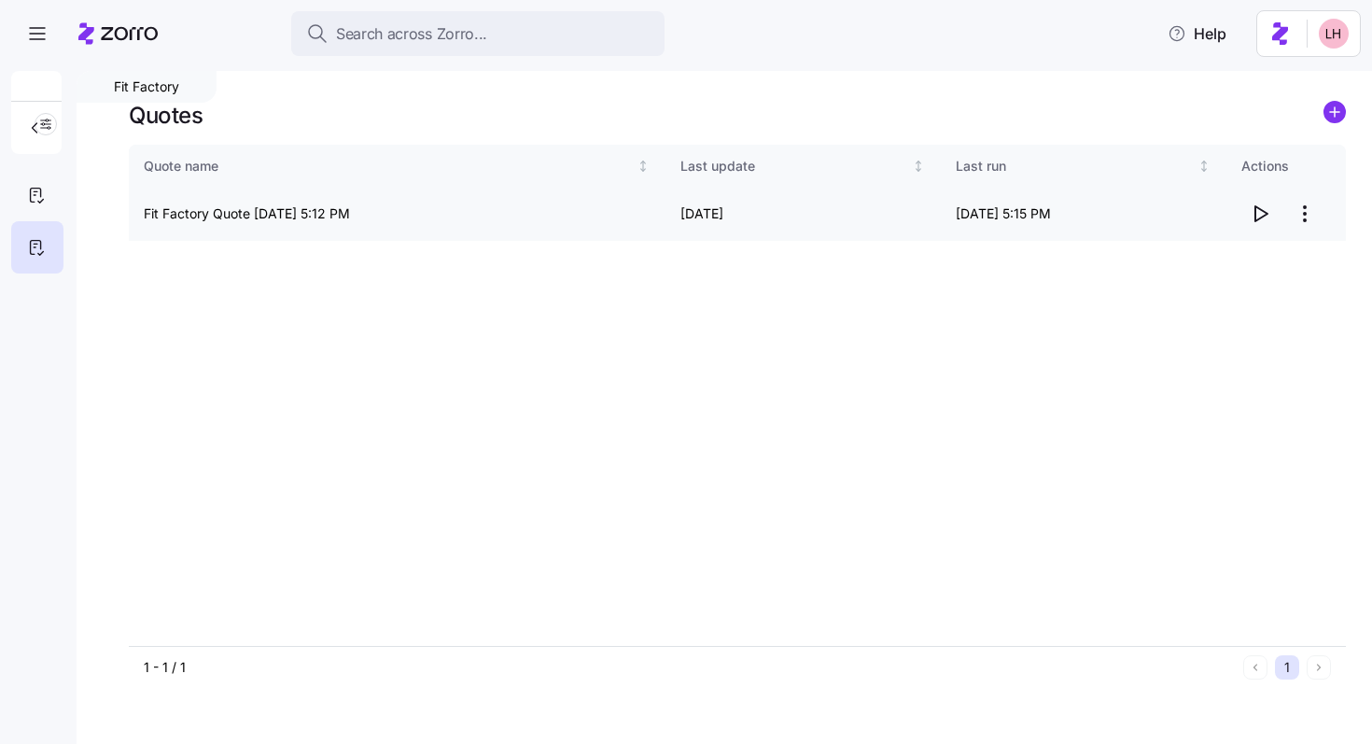
click at [633, 210] on icon "button" at bounding box center [1260, 214] width 22 height 22
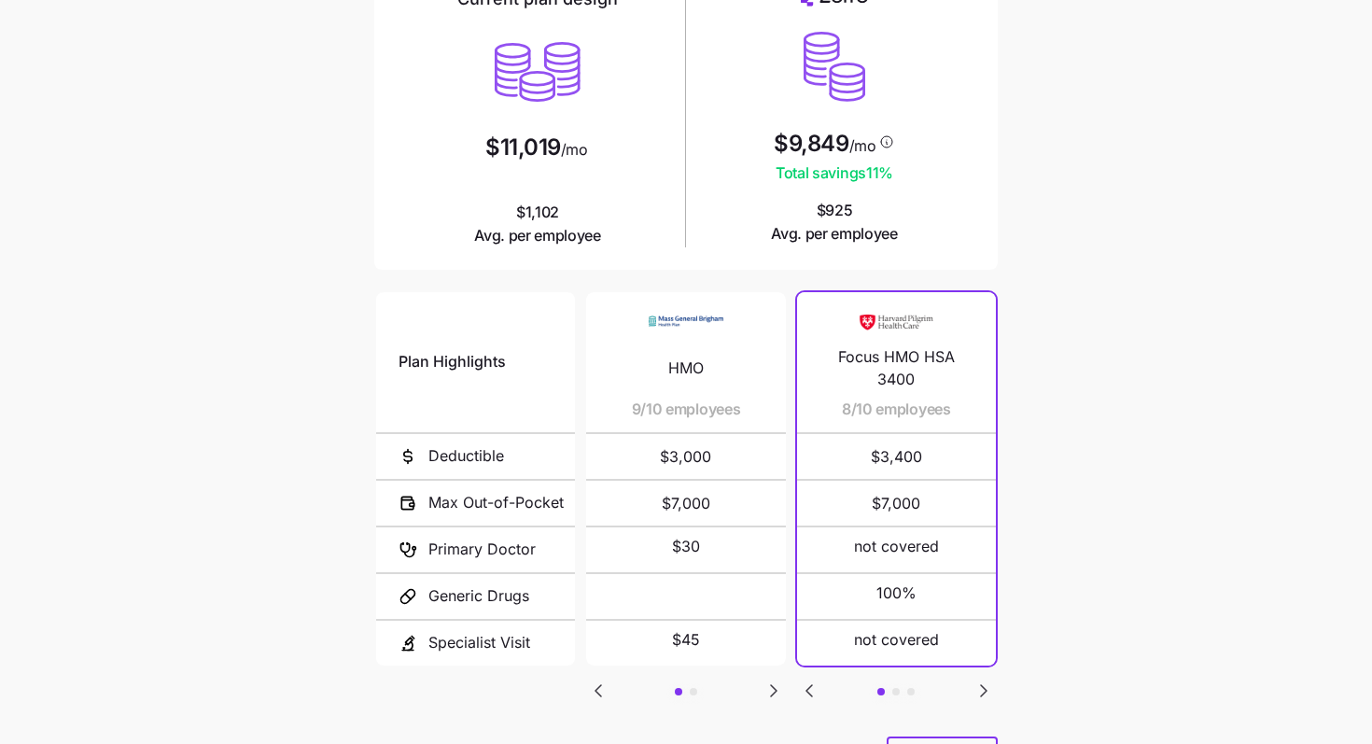
scroll to position [227, 0]
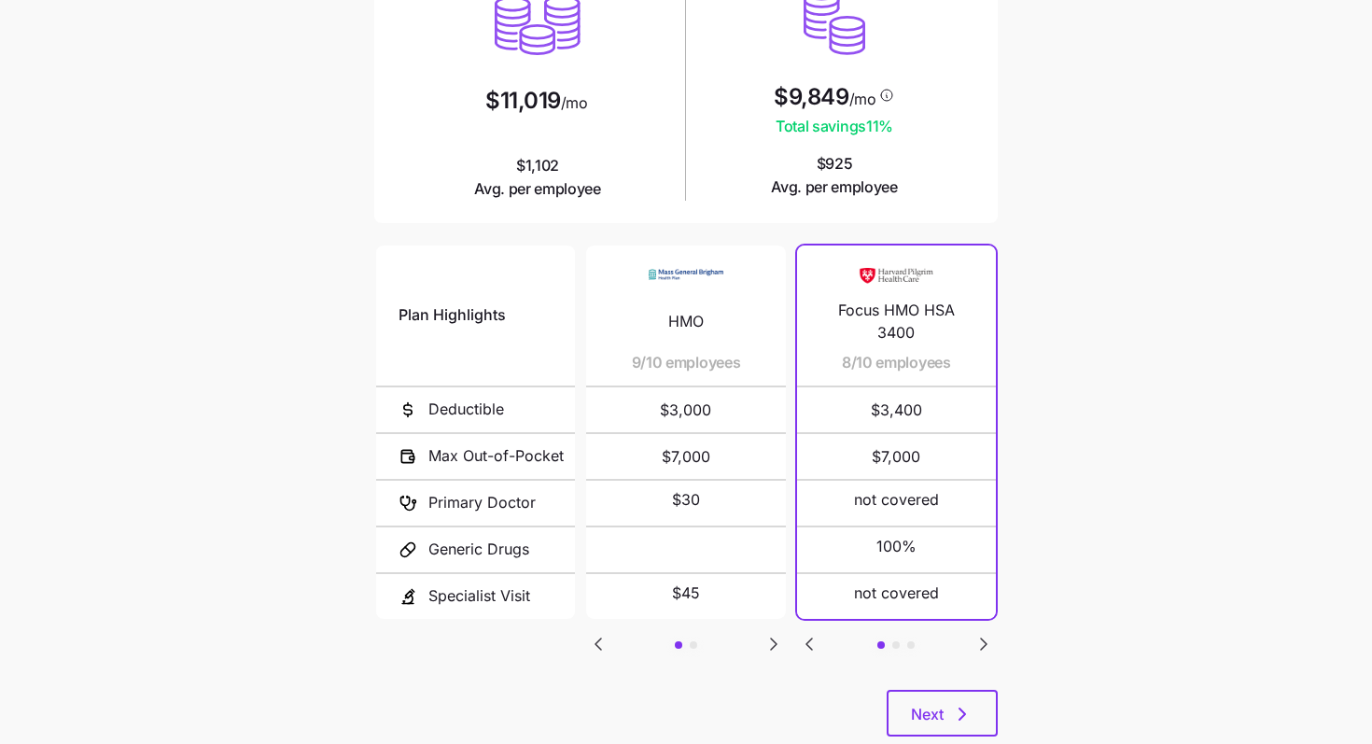
click at [986, 638] on icon "Go to next slide" at bounding box center [984, 643] width 6 height 11
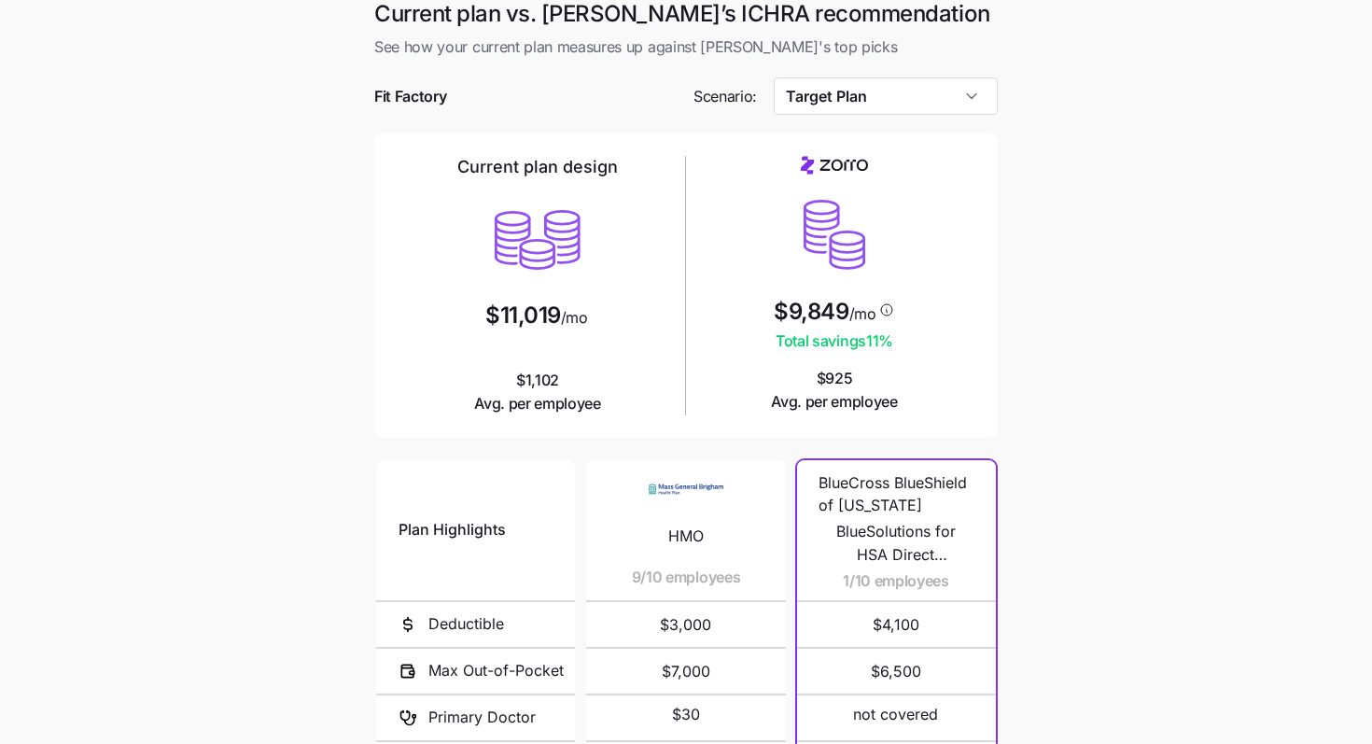
scroll to position [0, 0]
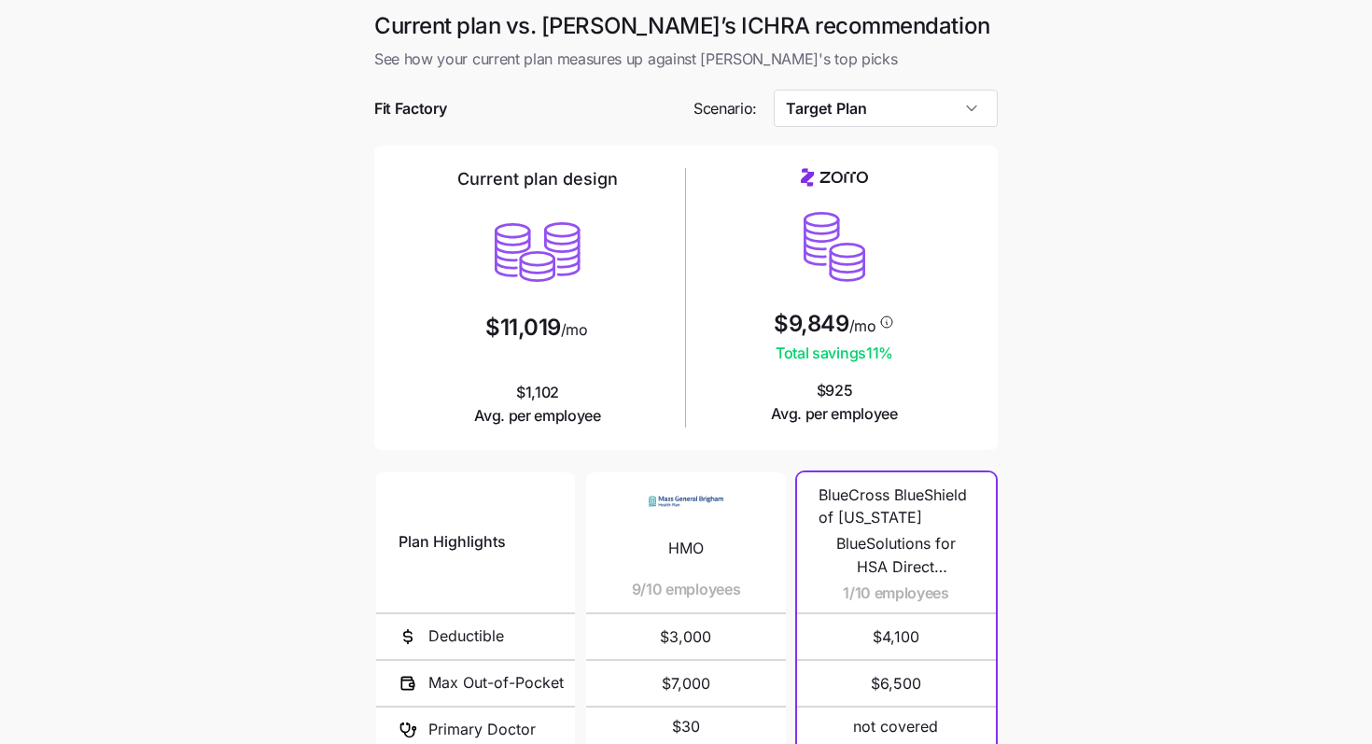
click at [970, 129] on div at bounding box center [685, 136] width 623 height 19
click at [916, 110] on input "Target Plan" at bounding box center [886, 108] width 225 height 37
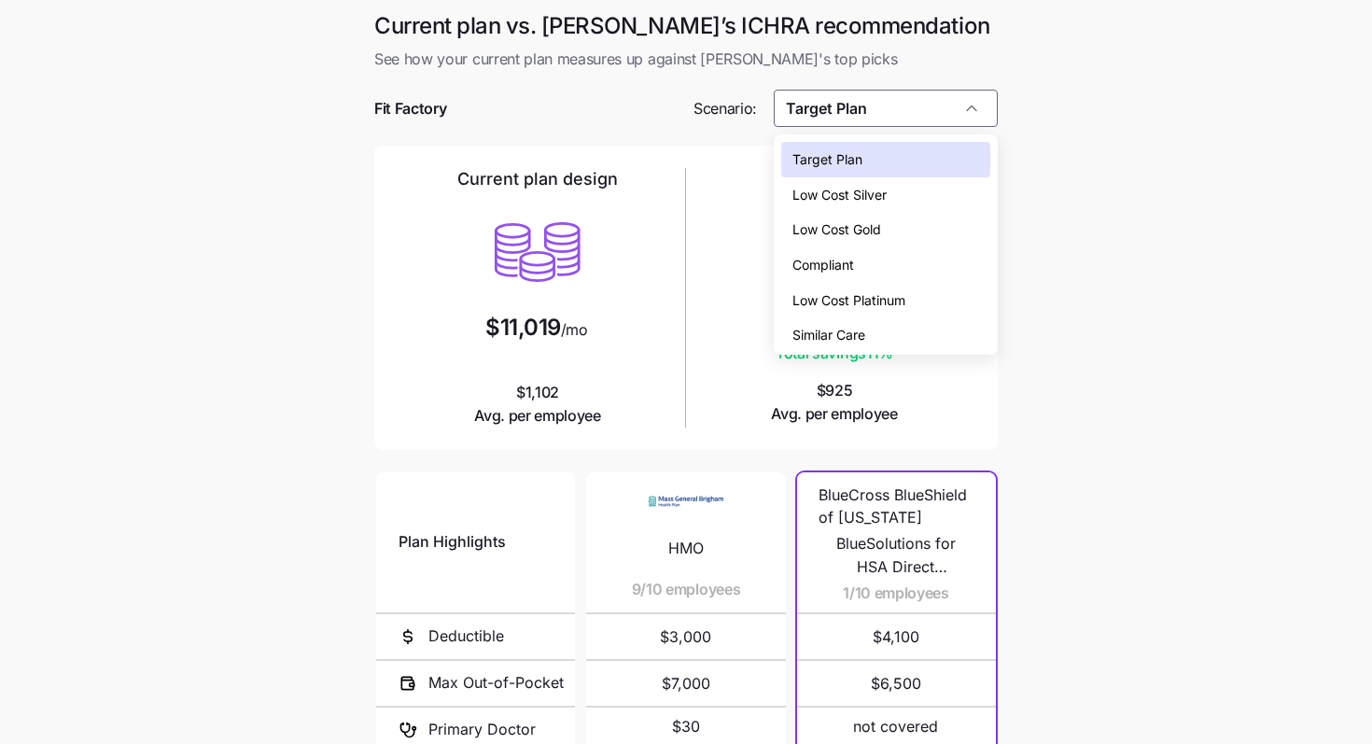
click at [879, 224] on span "Low Cost Gold" at bounding box center [836, 229] width 89 height 21
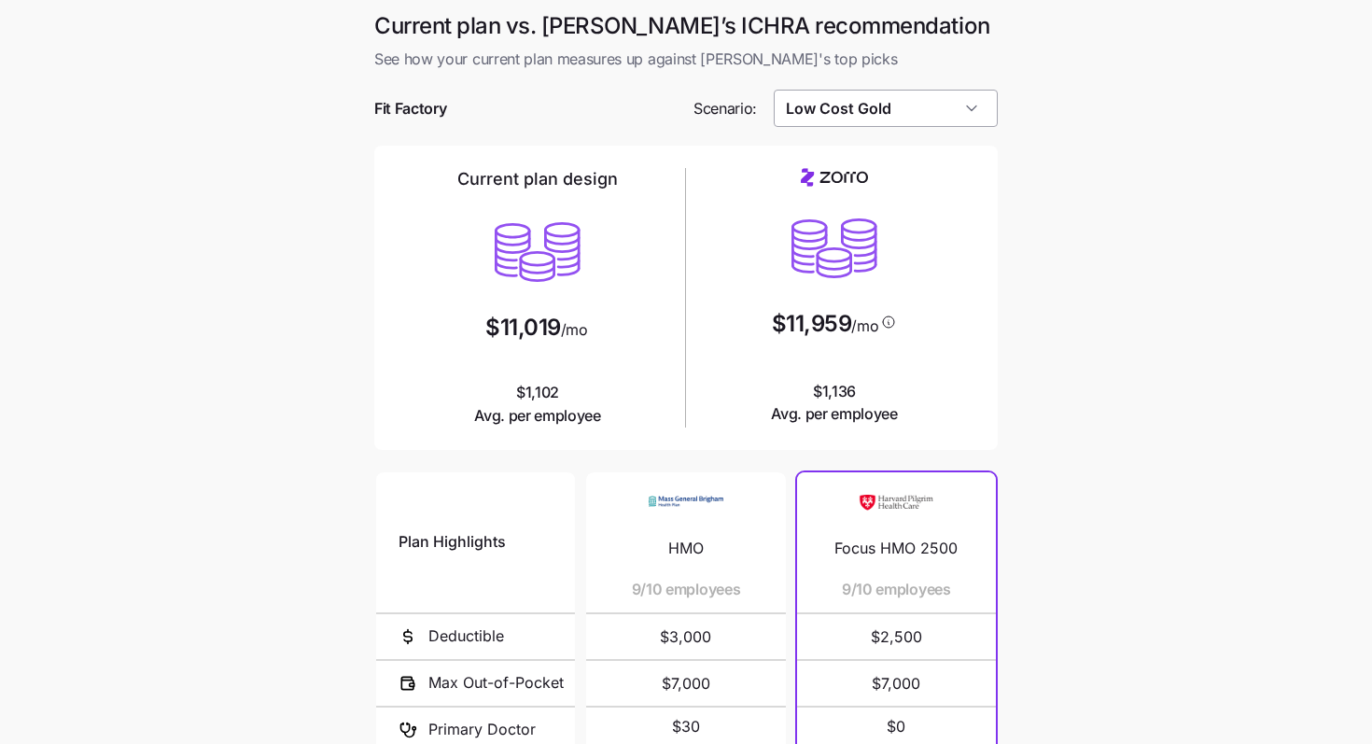
click at [950, 117] on input "Low Cost Gold" at bounding box center [886, 108] width 225 height 37
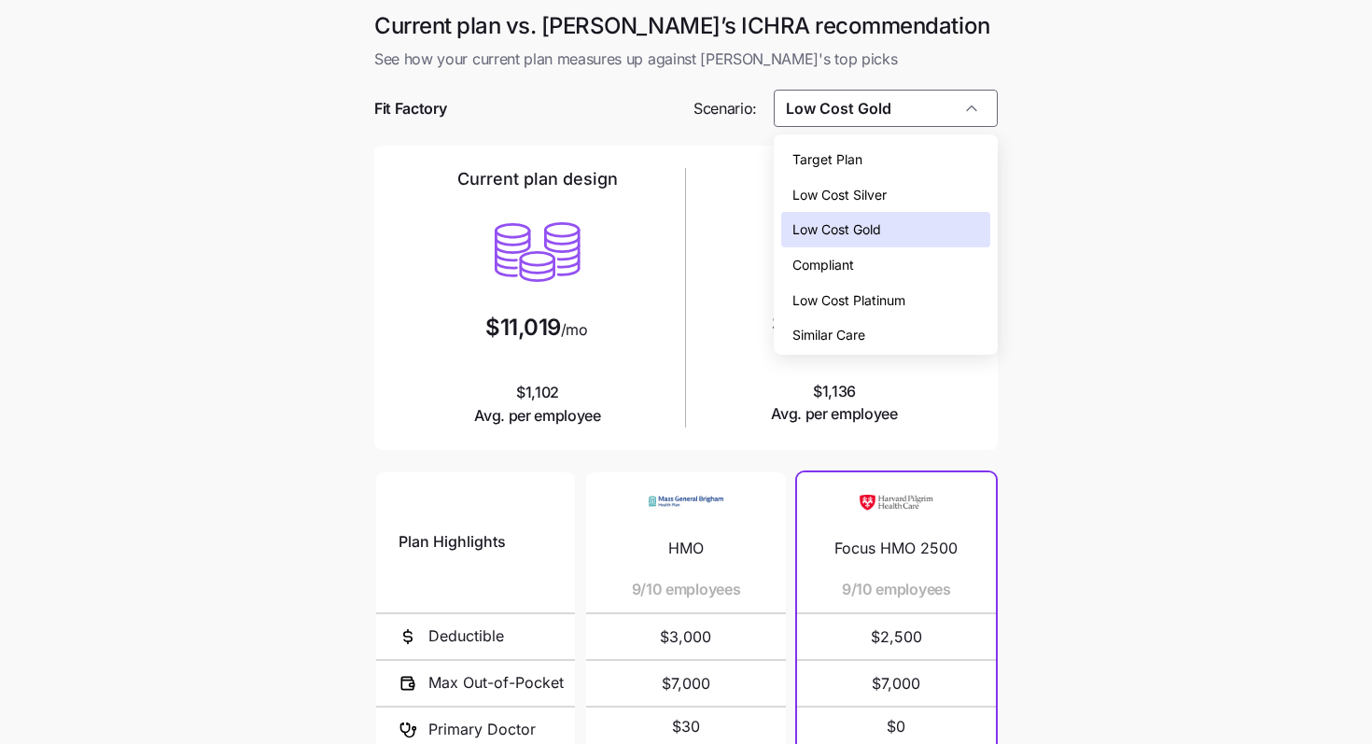
click at [840, 320] on div "Similar Care" at bounding box center [886, 334] width 210 height 35
type input "Similar Care"
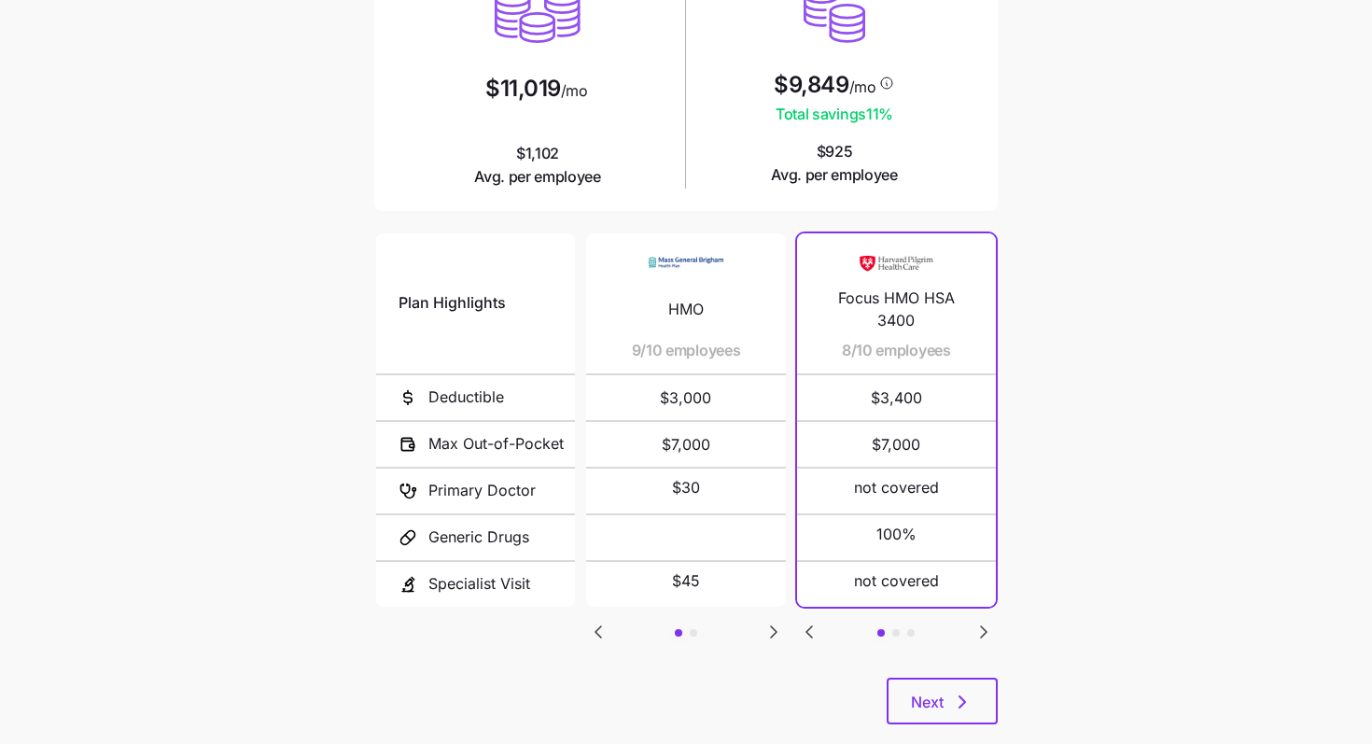
scroll to position [274, 0]
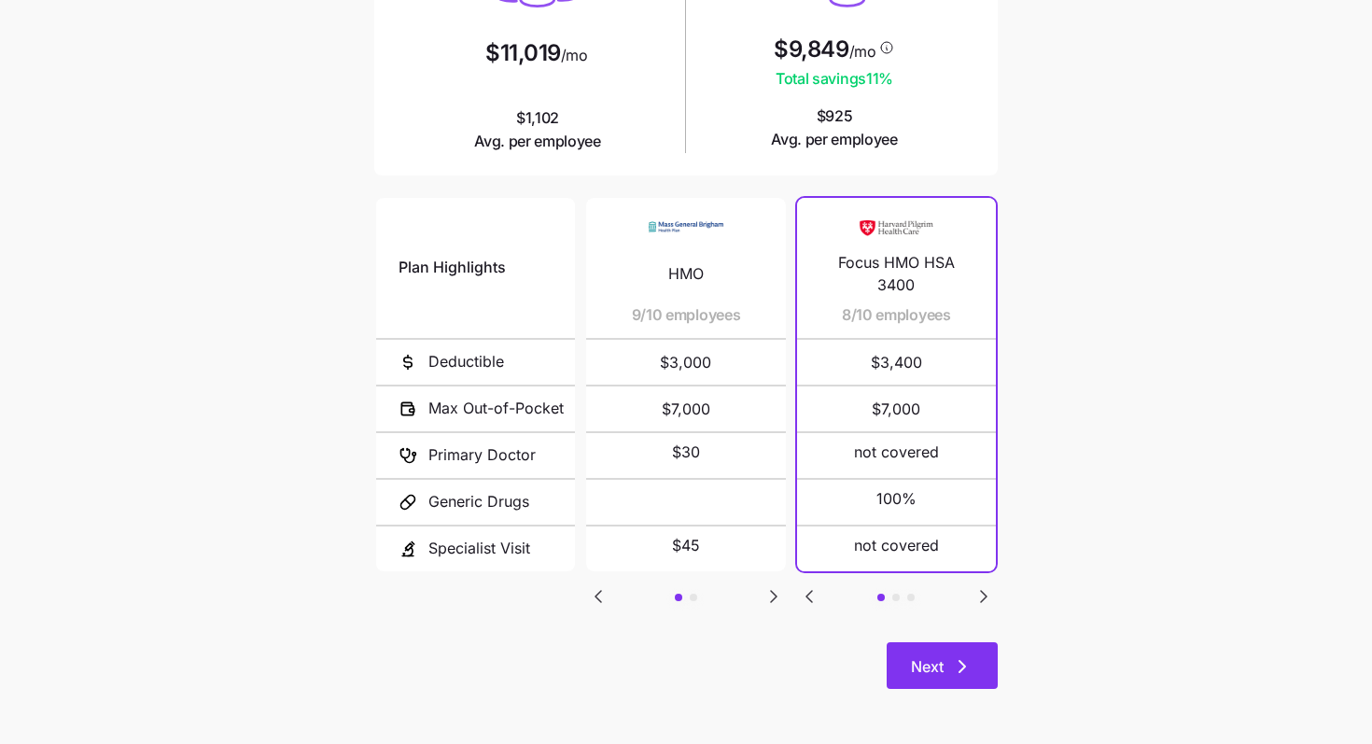
click at [960, 664] on icon "button" at bounding box center [962, 666] width 22 height 22
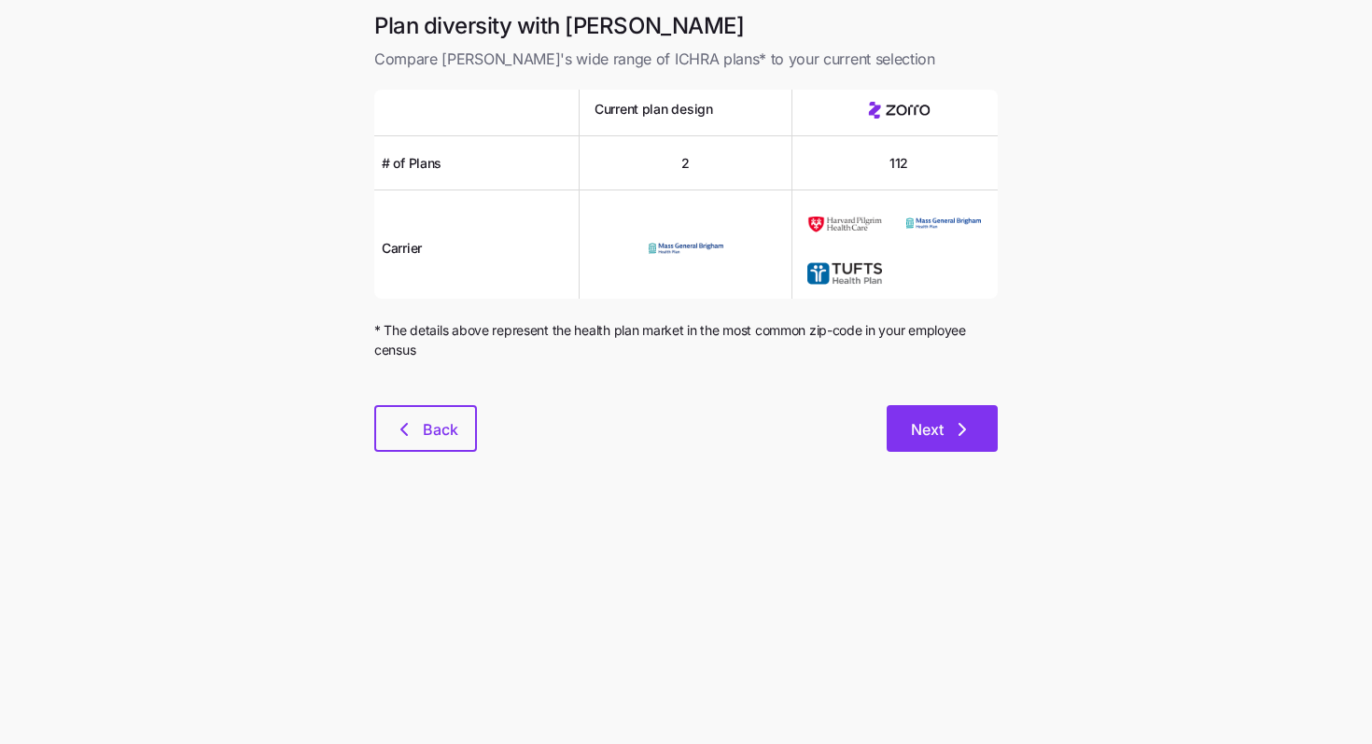
click at [956, 413] on button "Next" at bounding box center [942, 428] width 111 height 47
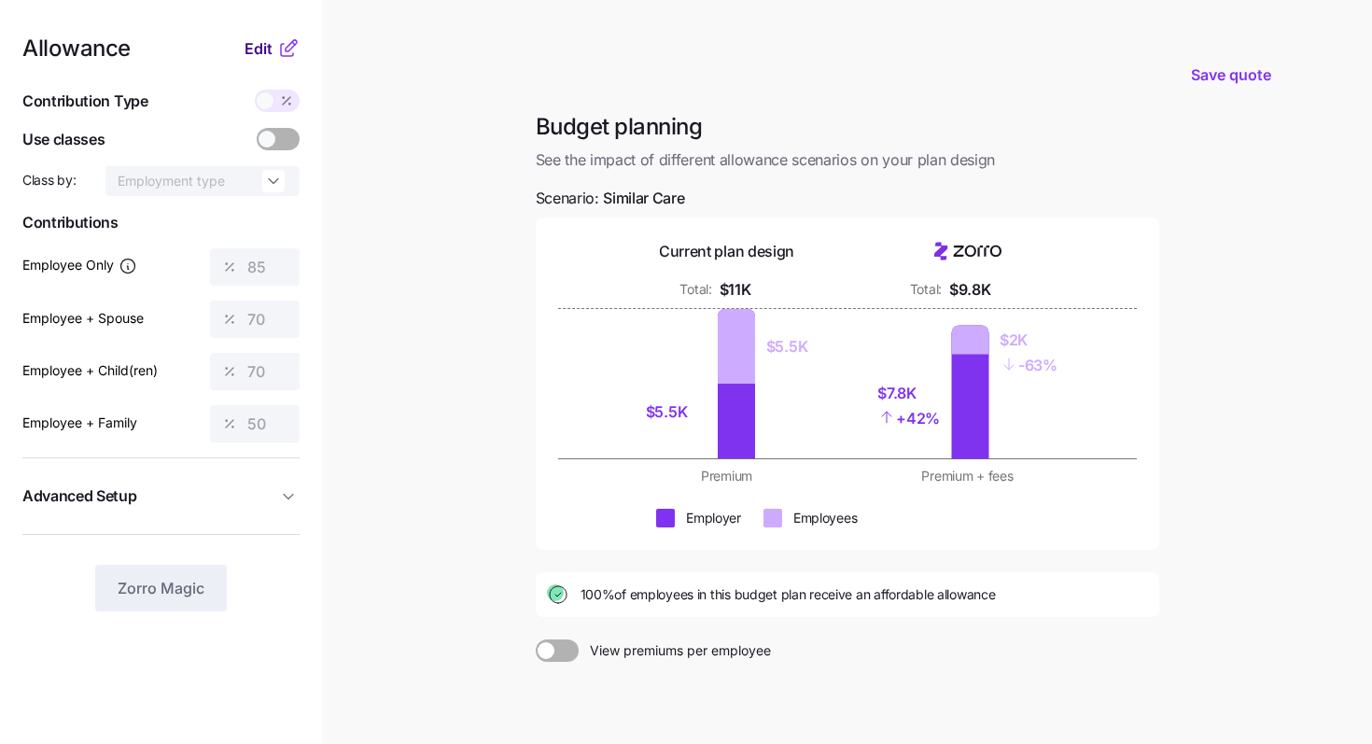
click at [256, 45] on span "Edit" at bounding box center [259, 48] width 28 height 22
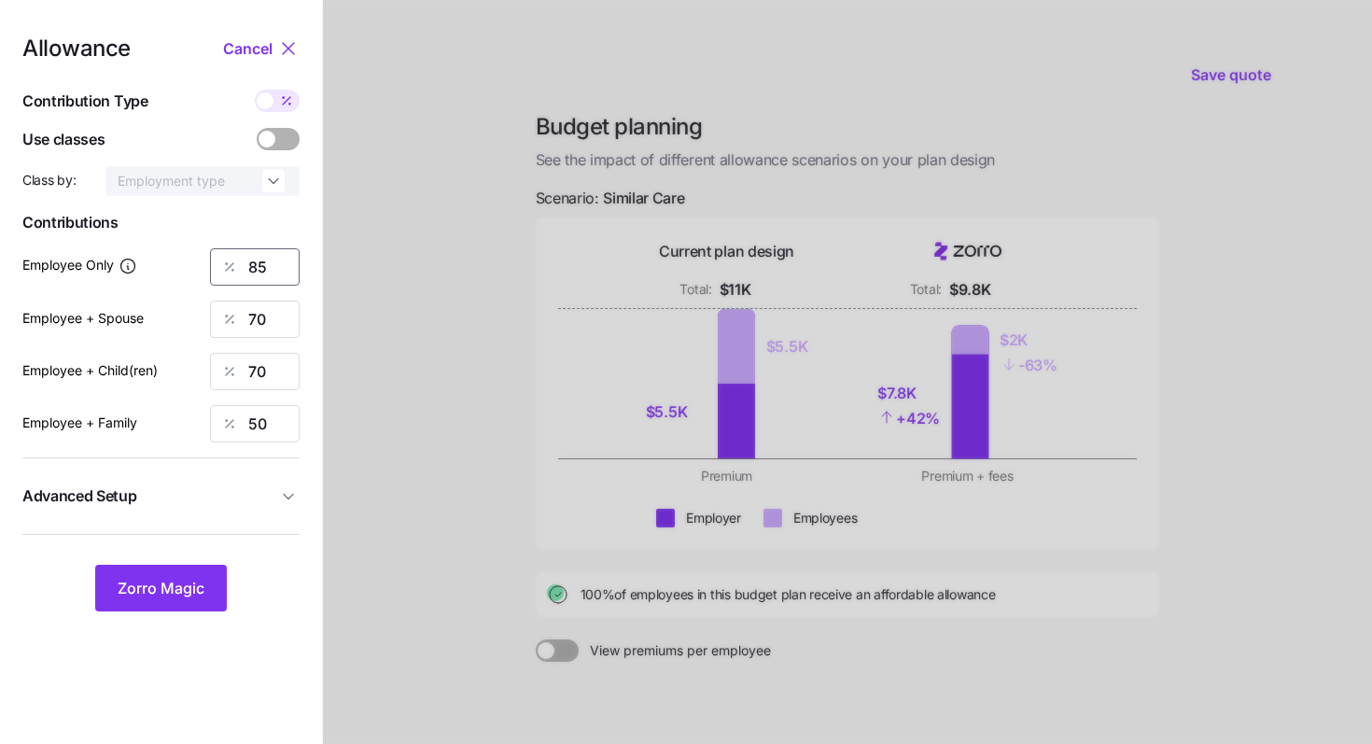
drag, startPoint x: 271, startPoint y: 269, endPoint x: 216, endPoint y: 262, distance: 55.5
click at [217, 263] on div "85" at bounding box center [255, 266] width 90 height 37
drag, startPoint x: 274, startPoint y: 274, endPoint x: 206, endPoint y: 266, distance: 68.6
click at [206, 266] on div "Employee Only 60" at bounding box center [160, 266] width 277 height 37
type input "50"
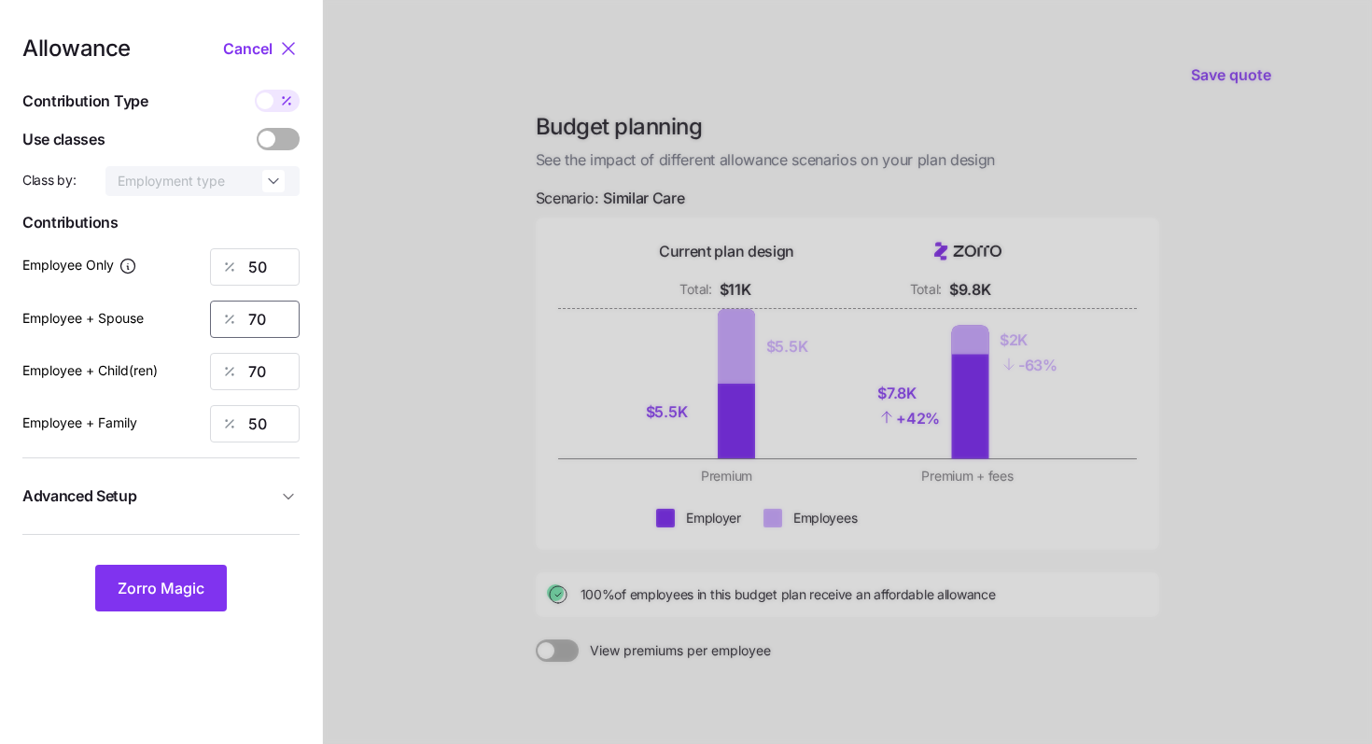
drag, startPoint x: 274, startPoint y: 316, endPoint x: 179, endPoint y: 307, distance: 95.7
click at [179, 307] on div "Employee + Spouse 70" at bounding box center [160, 319] width 277 height 37
type input "50"
drag, startPoint x: 271, startPoint y: 372, endPoint x: 200, endPoint y: 367, distance: 71.2
click at [202, 368] on div "Employee + Child(ren) 70" at bounding box center [160, 371] width 277 height 37
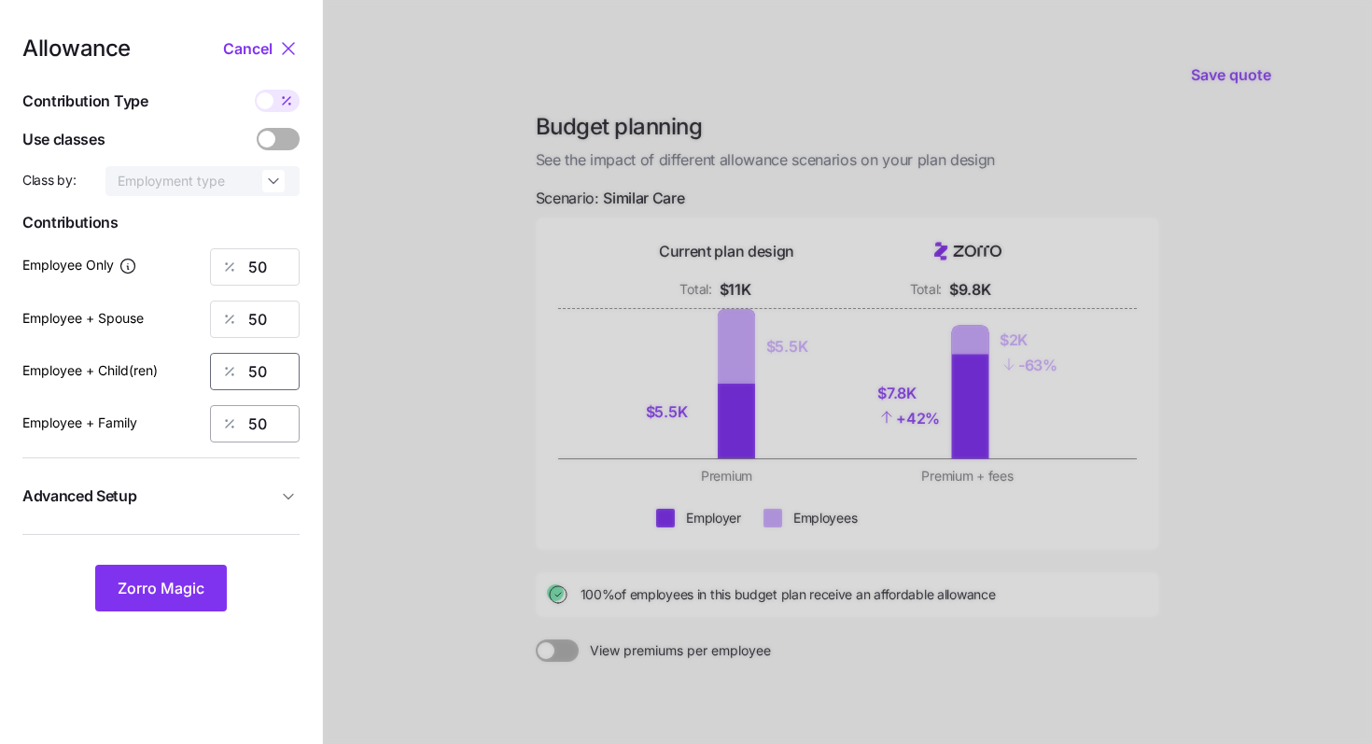
type input "50"
drag, startPoint x: 265, startPoint y: 425, endPoint x: 213, endPoint y: 421, distance: 52.4
click at [214, 421] on div "50" at bounding box center [255, 423] width 90 height 37
type input "50"
click at [181, 566] on button "Zorro Magic" at bounding box center [161, 588] width 132 height 47
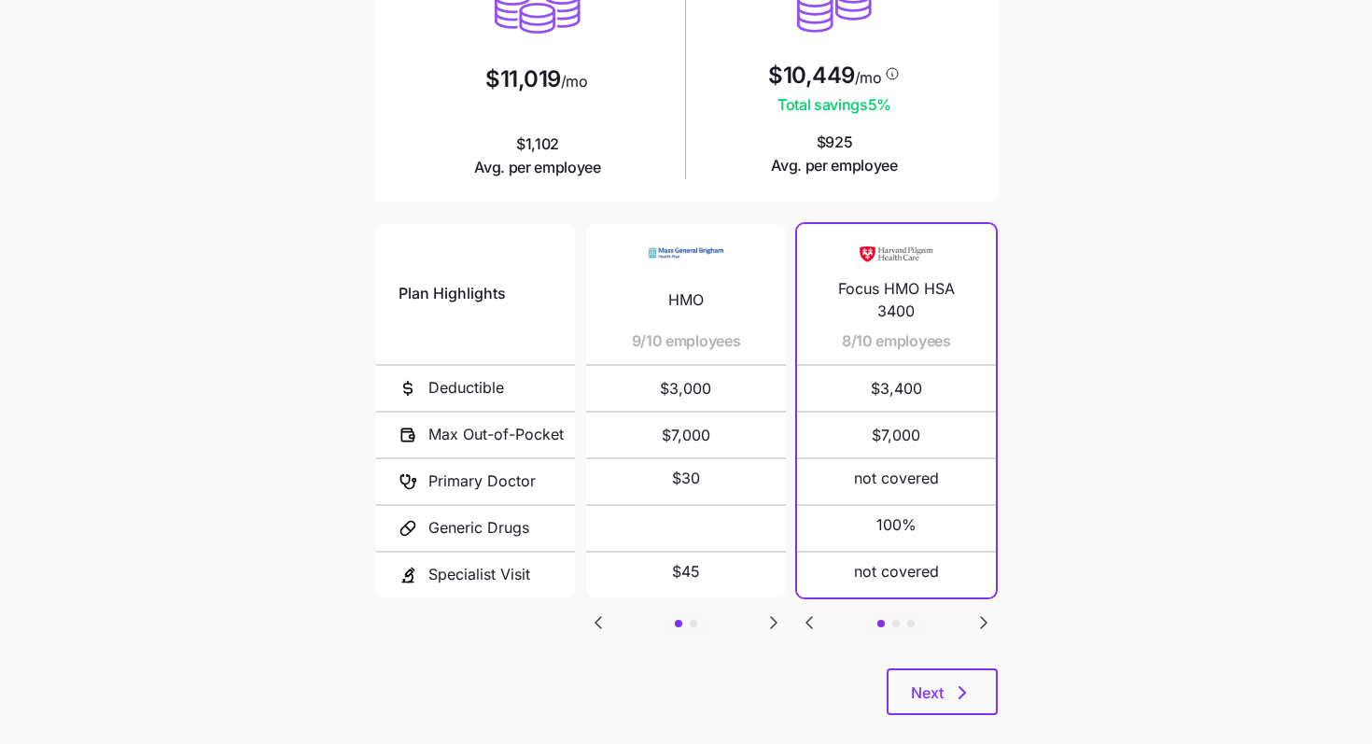
scroll to position [274, 0]
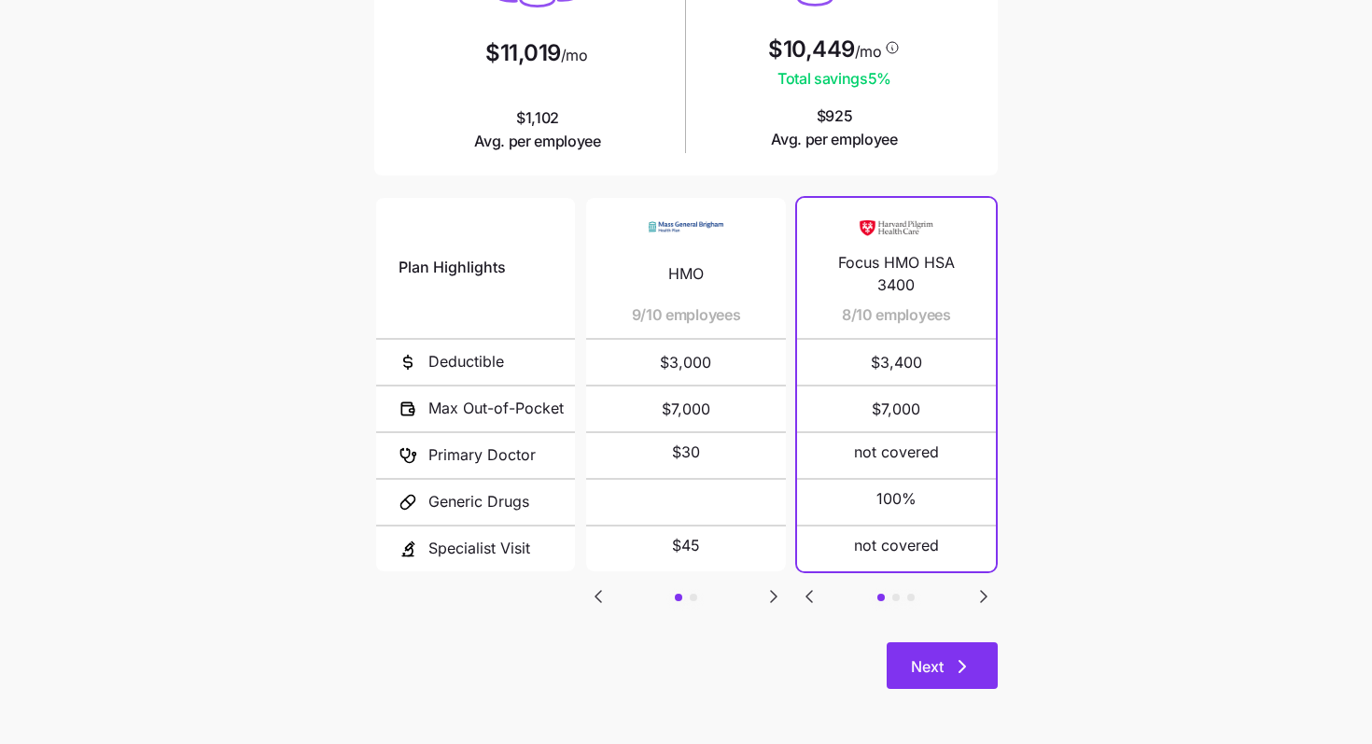
click at [947, 658] on span "Next" at bounding box center [942, 666] width 63 height 22
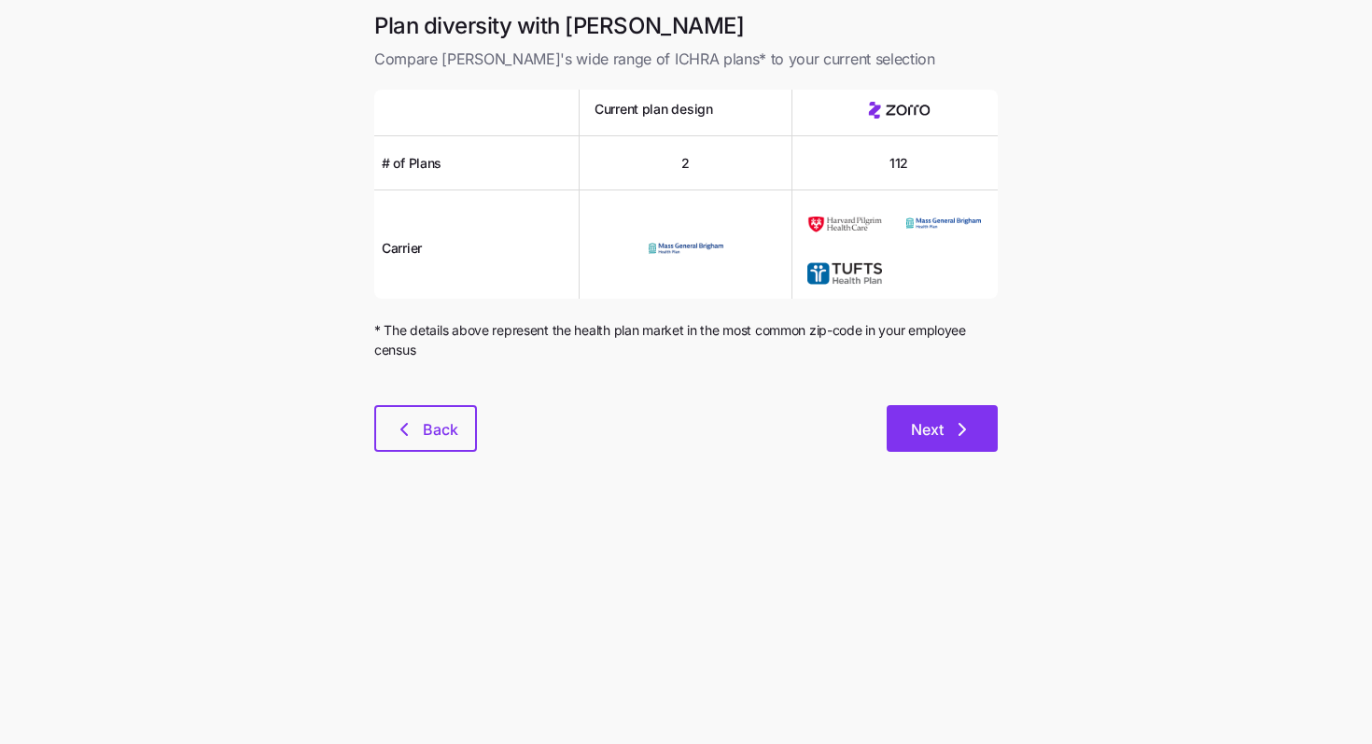
click at [972, 413] on button "Next" at bounding box center [942, 428] width 111 height 47
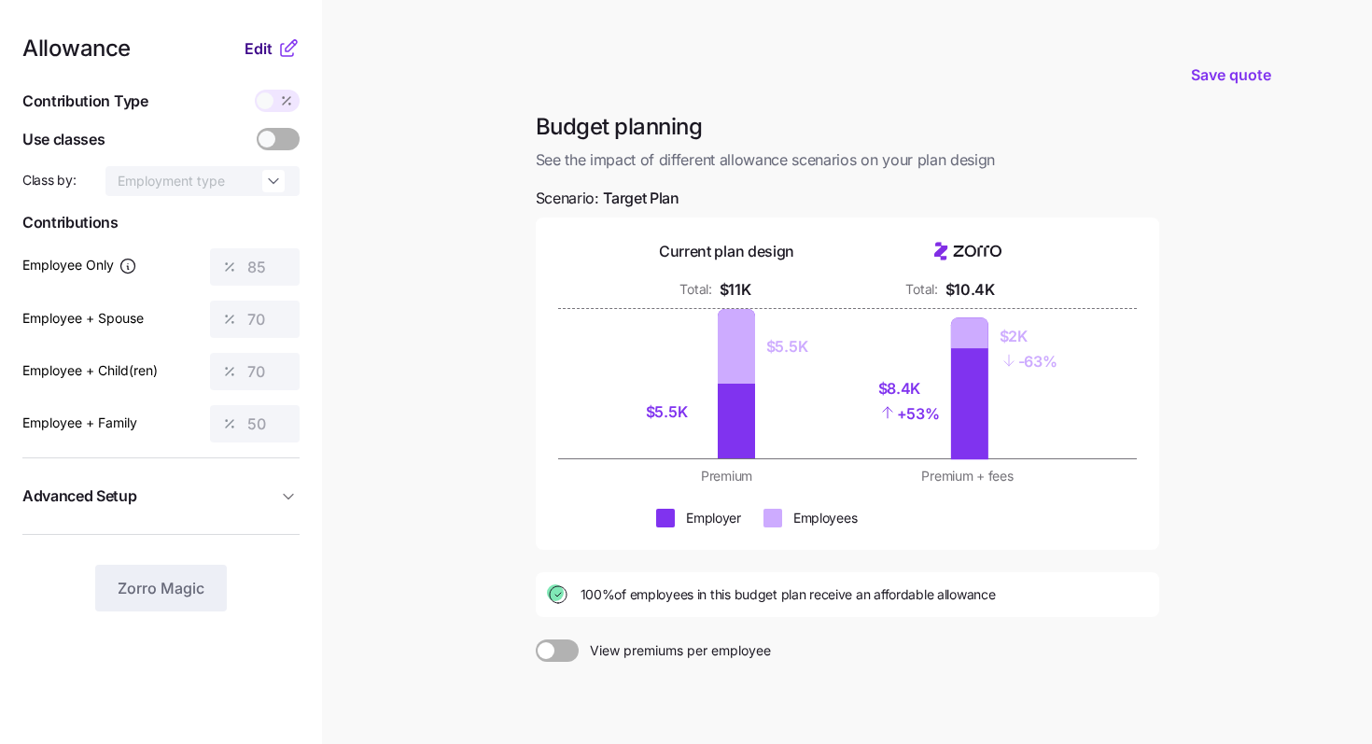
click at [257, 49] on span "Edit" at bounding box center [259, 48] width 28 height 22
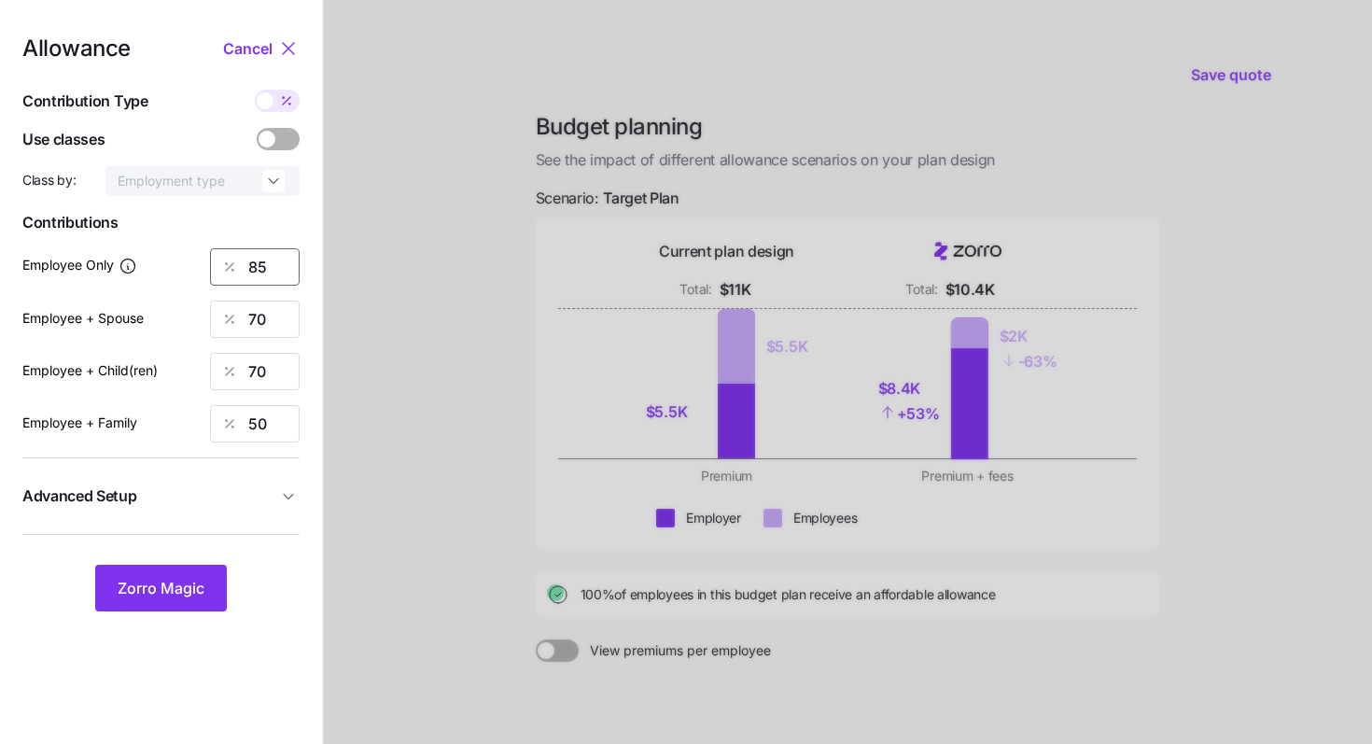
drag, startPoint x: 279, startPoint y: 279, endPoint x: 189, endPoint y: 261, distance: 91.3
click at [189, 261] on div "Employee Only 85" at bounding box center [160, 266] width 277 height 37
type input "50"
drag, startPoint x: 274, startPoint y: 324, endPoint x: 182, endPoint y: 317, distance: 92.6
click at [182, 317] on div "Employee + Spouse 70" at bounding box center [160, 319] width 277 height 37
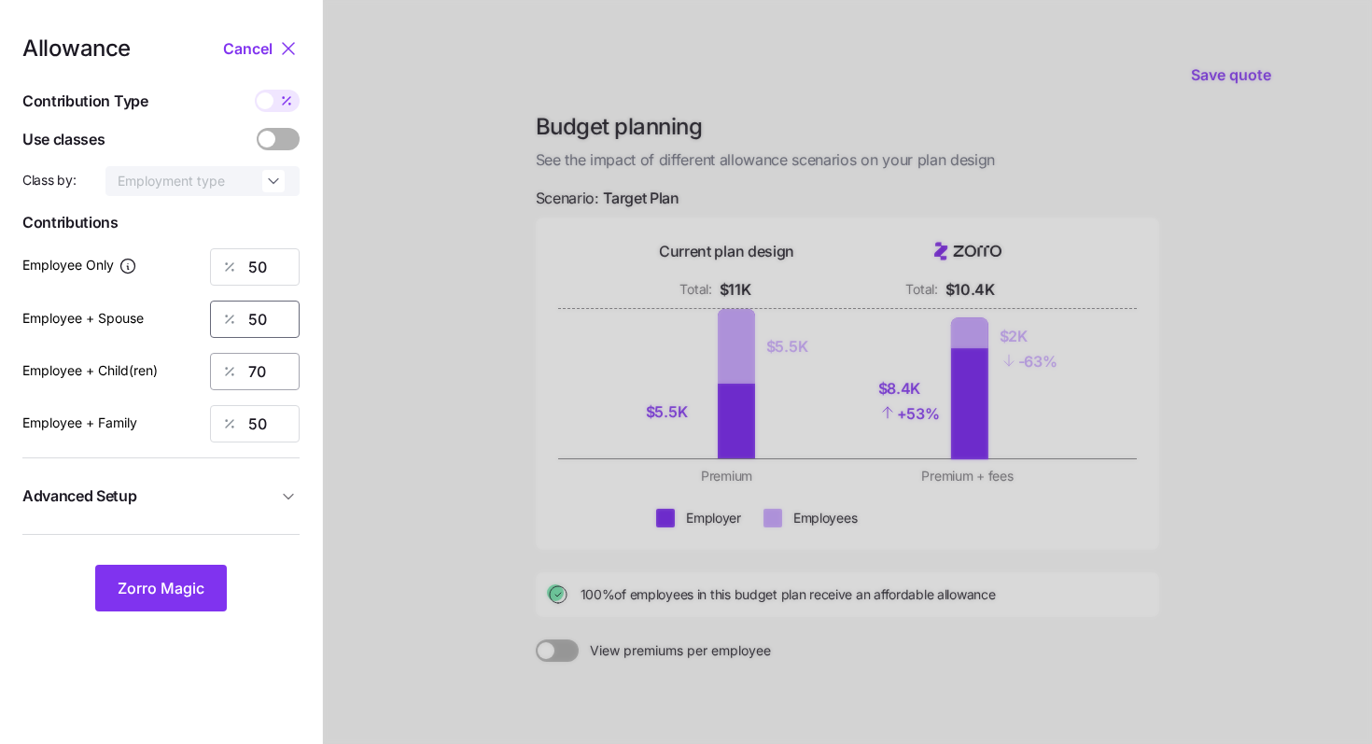
type input "50"
drag, startPoint x: 275, startPoint y: 370, endPoint x: 201, endPoint y: 361, distance: 75.1
click at [203, 363] on div "Employee + Child(ren) 70" at bounding box center [160, 371] width 277 height 37
type input "50"
click at [167, 569] on button "Zorro Magic" at bounding box center [161, 588] width 132 height 47
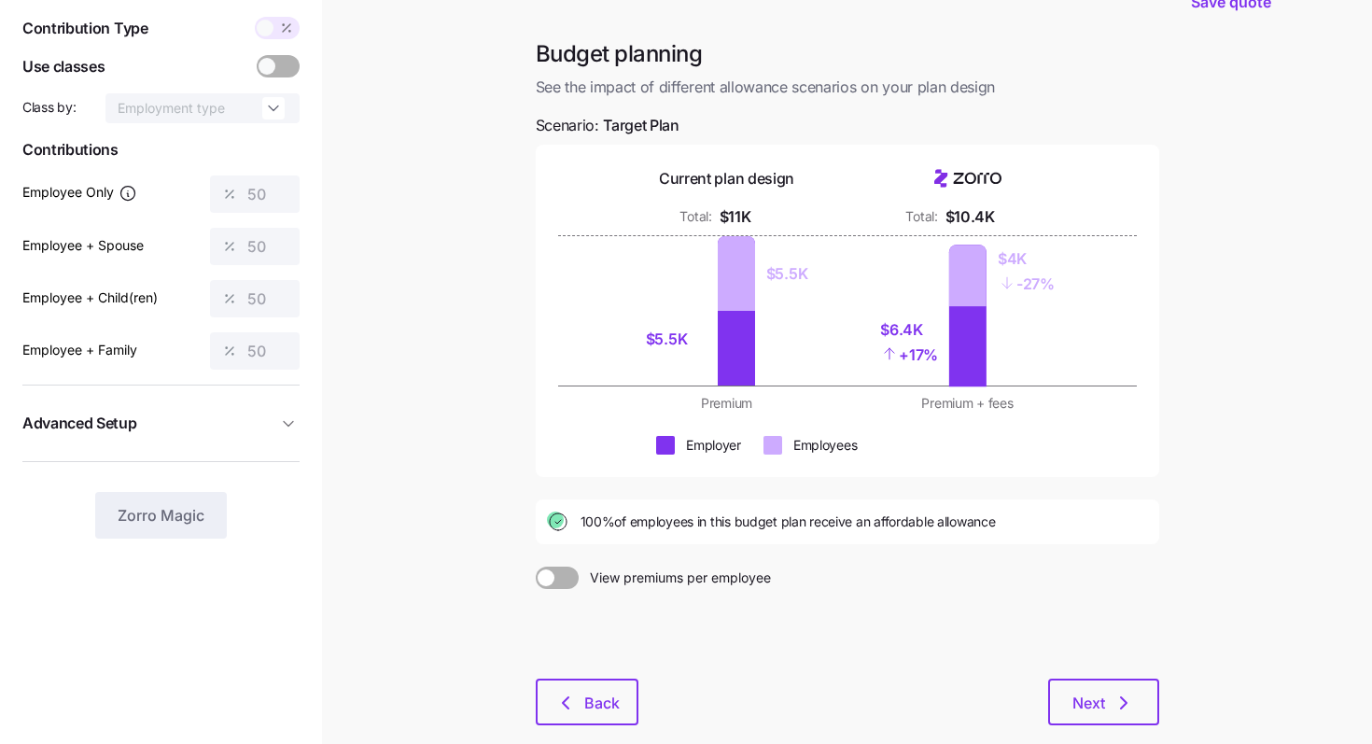
scroll to position [54, 0]
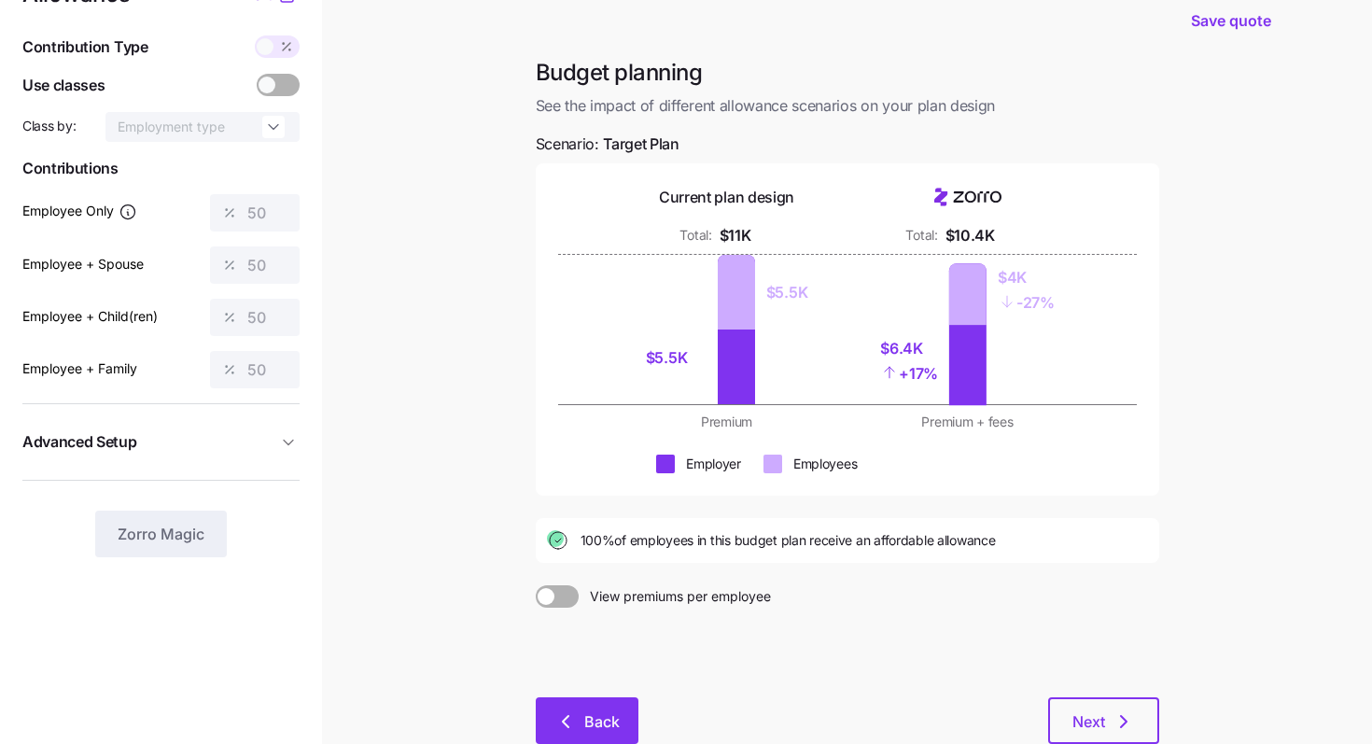
click at [567, 700] on button "Back" at bounding box center [587, 720] width 103 height 47
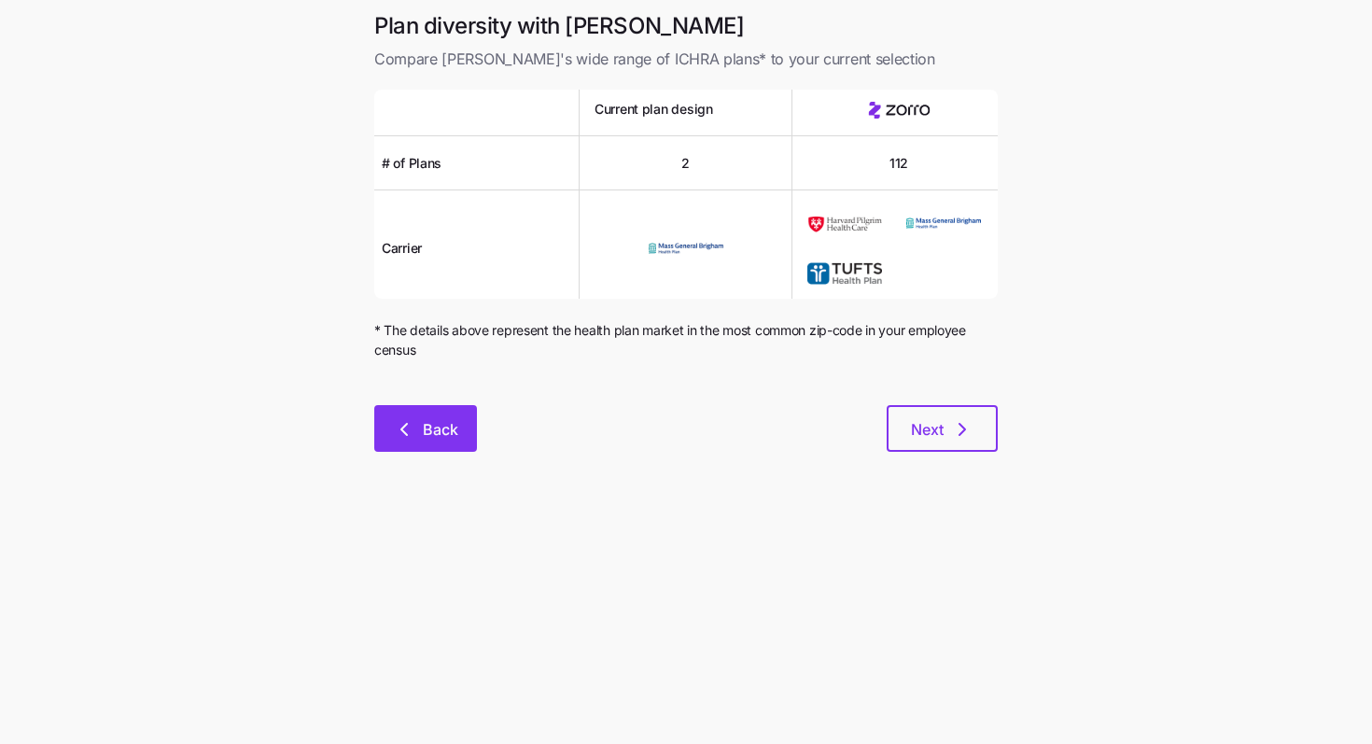
click at [441, 422] on span "Back" at bounding box center [440, 429] width 35 height 22
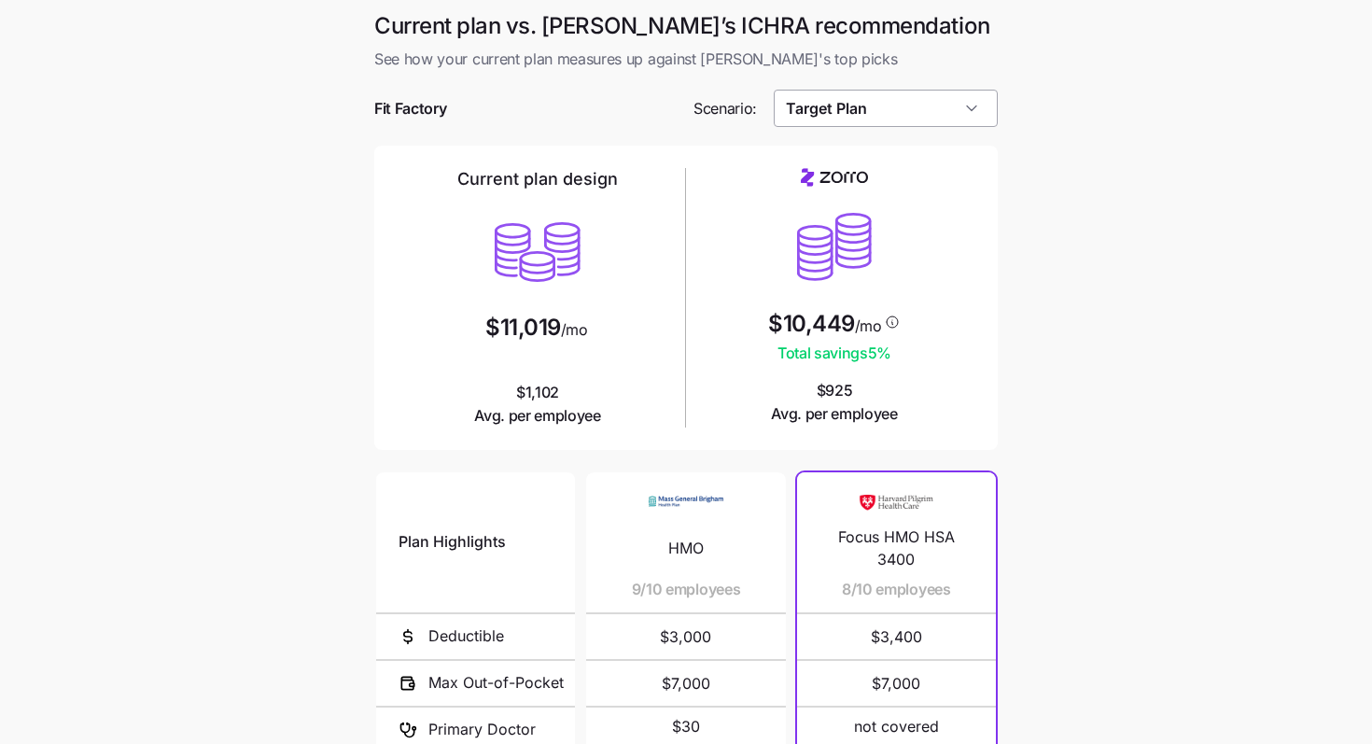
click at [877, 107] on input "Target Plan" at bounding box center [886, 108] width 225 height 37
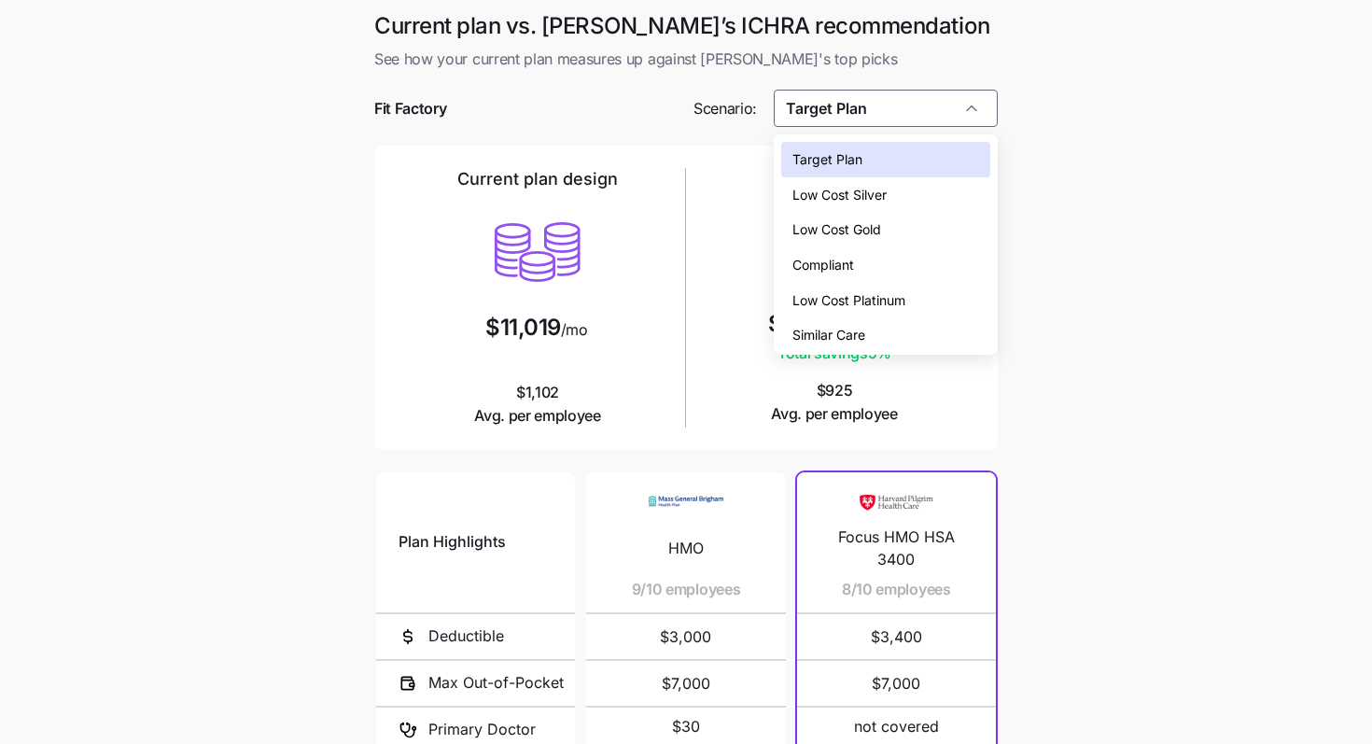
click at [840, 335] on span "Similar Care" at bounding box center [828, 335] width 73 height 21
type input "Similar Care"
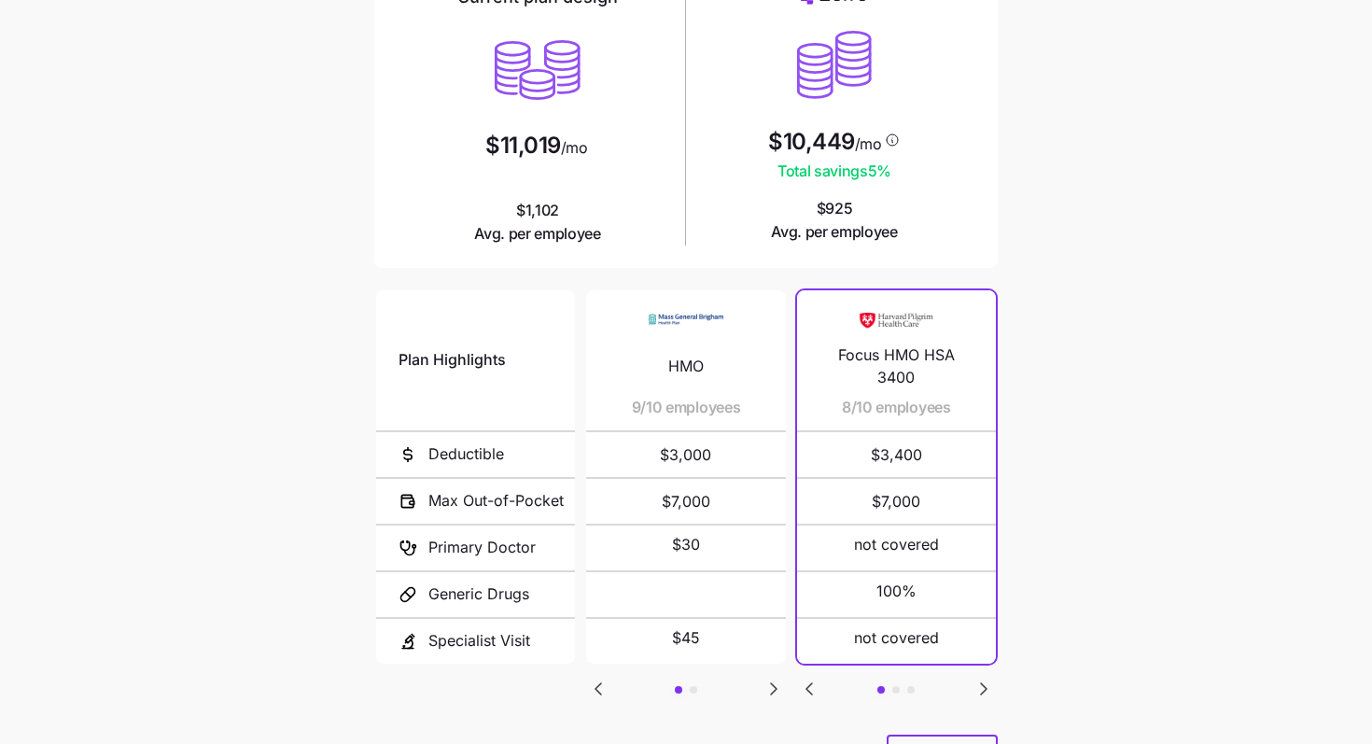
scroll to position [274, 0]
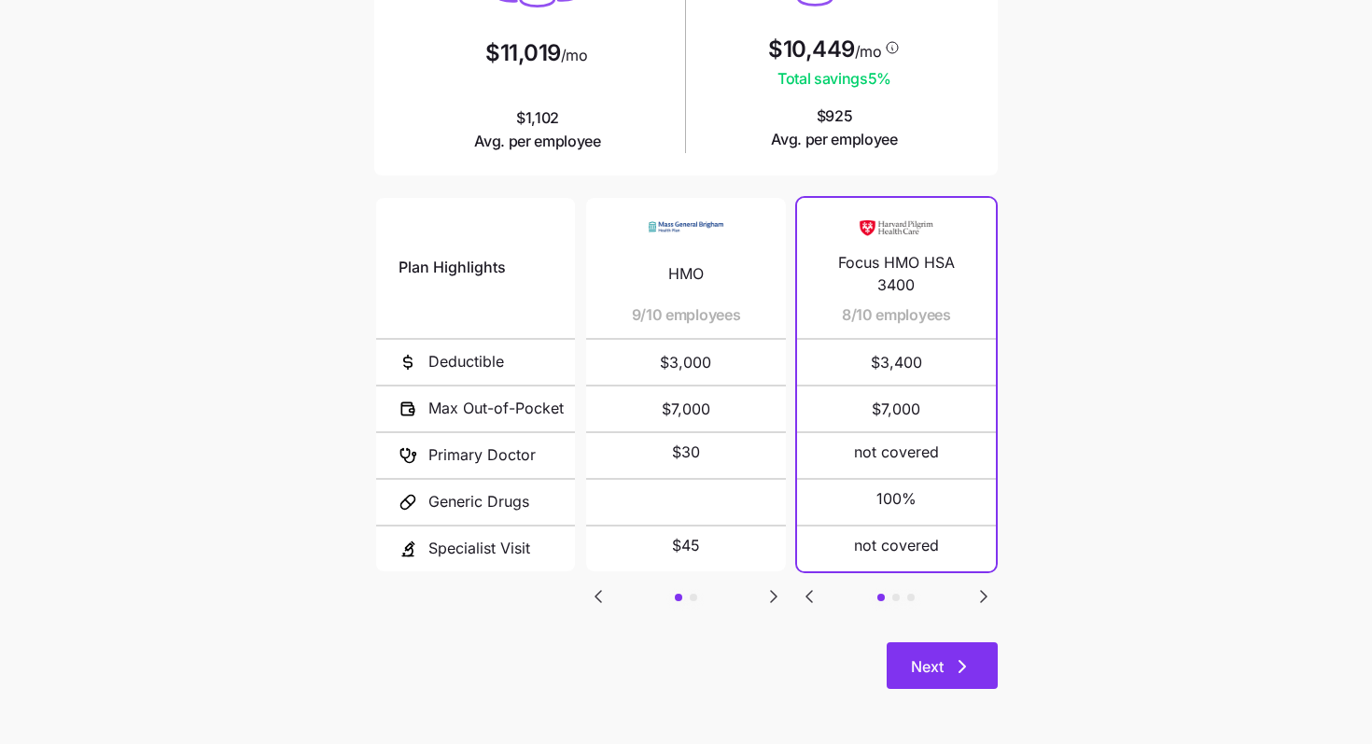
click at [959, 640] on div "Current plan vs. Zorro’s ICHRA recommendation See how your current plan measure…" at bounding box center [685, 224] width 653 height 974
click at [955, 661] on icon "button" at bounding box center [962, 666] width 22 height 22
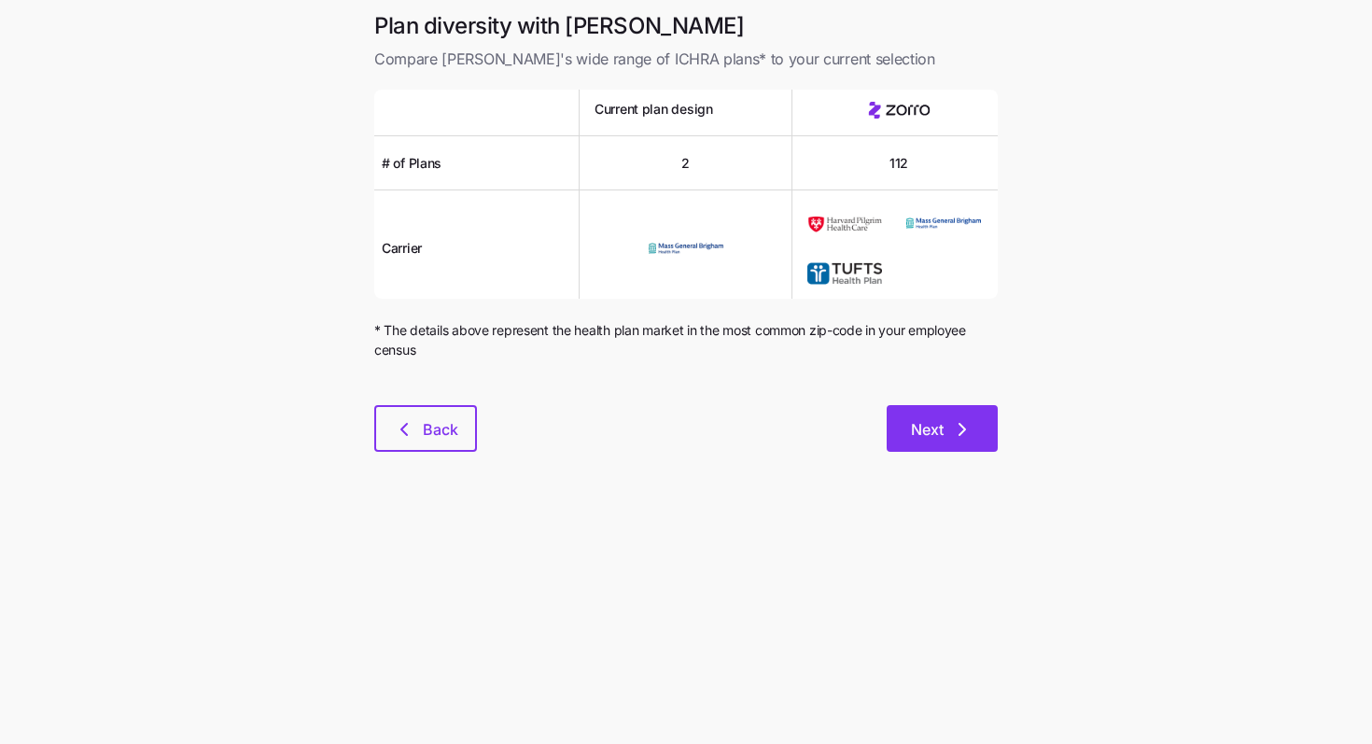
click at [974, 425] on button "Next" at bounding box center [942, 428] width 111 height 47
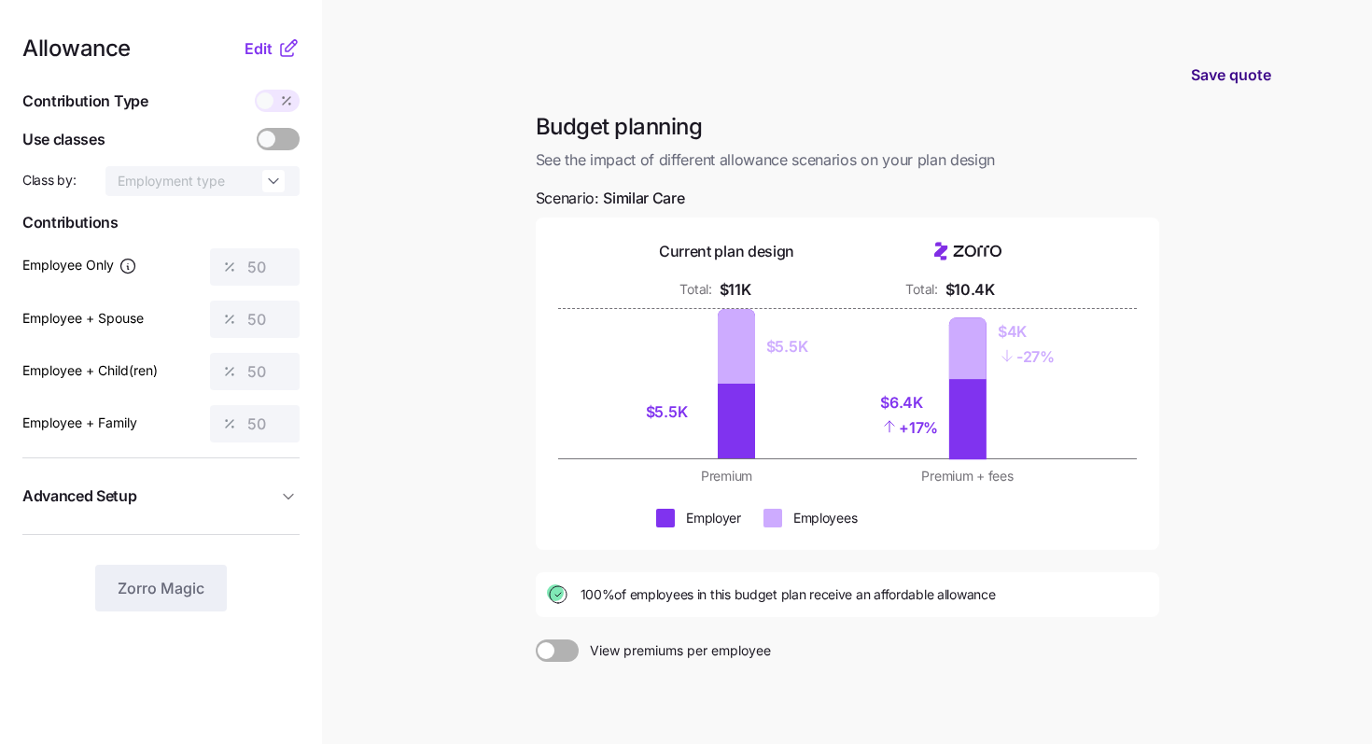
click at [1249, 84] on span "Save quote" at bounding box center [1231, 74] width 80 height 22
